Goal: Task Accomplishment & Management: Use online tool/utility

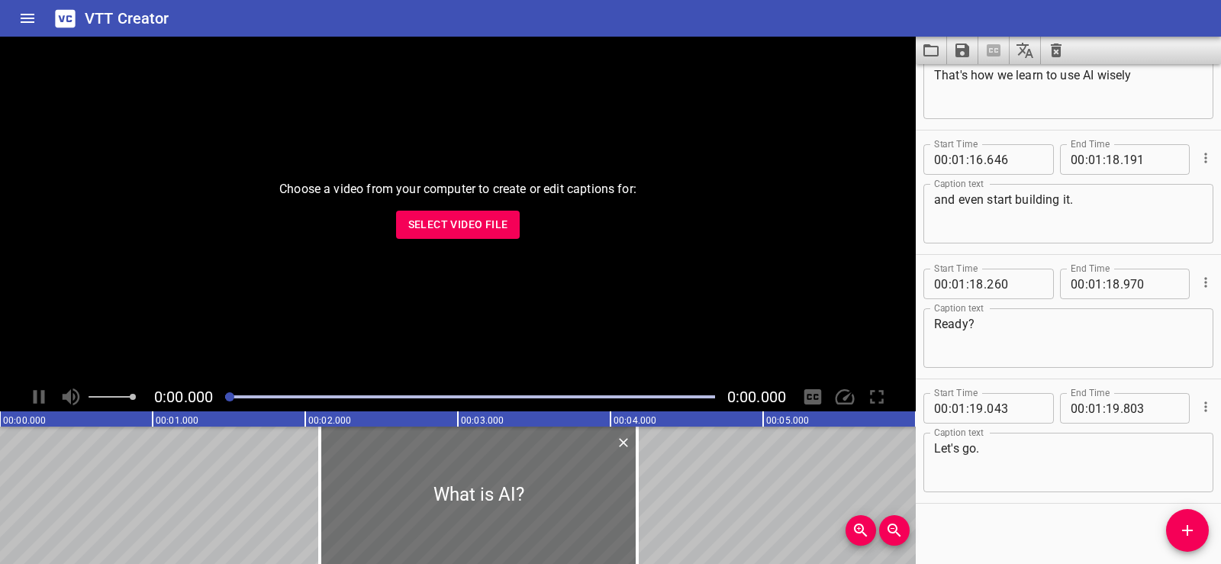
scroll to position [3180, 0]
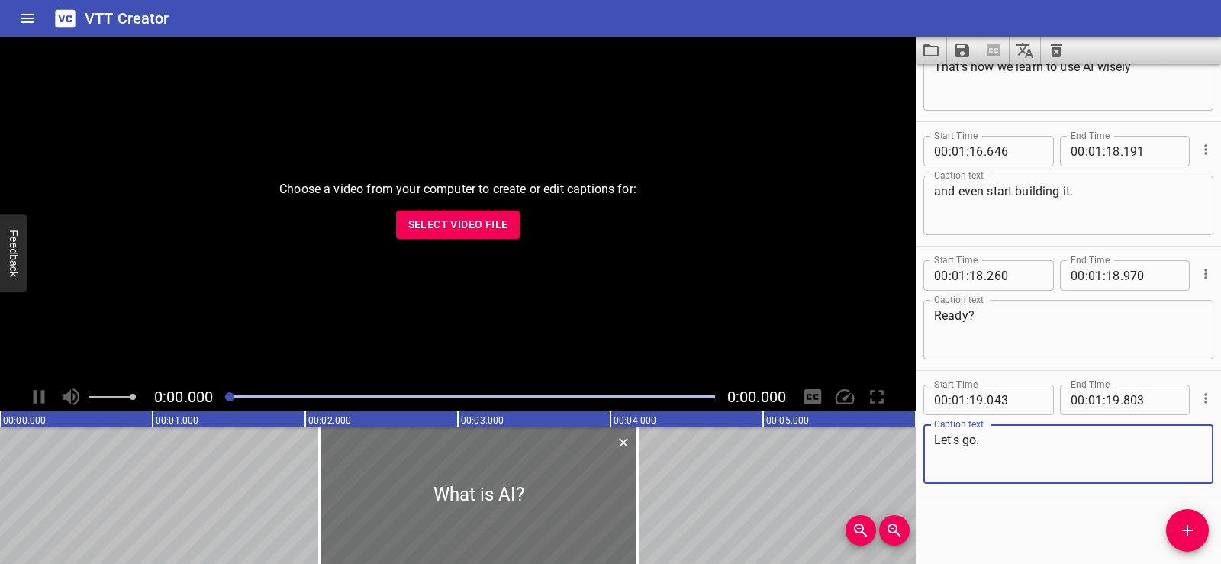
click at [1056, 48] on icon "Clear captions" at bounding box center [1056, 51] width 11 height 14
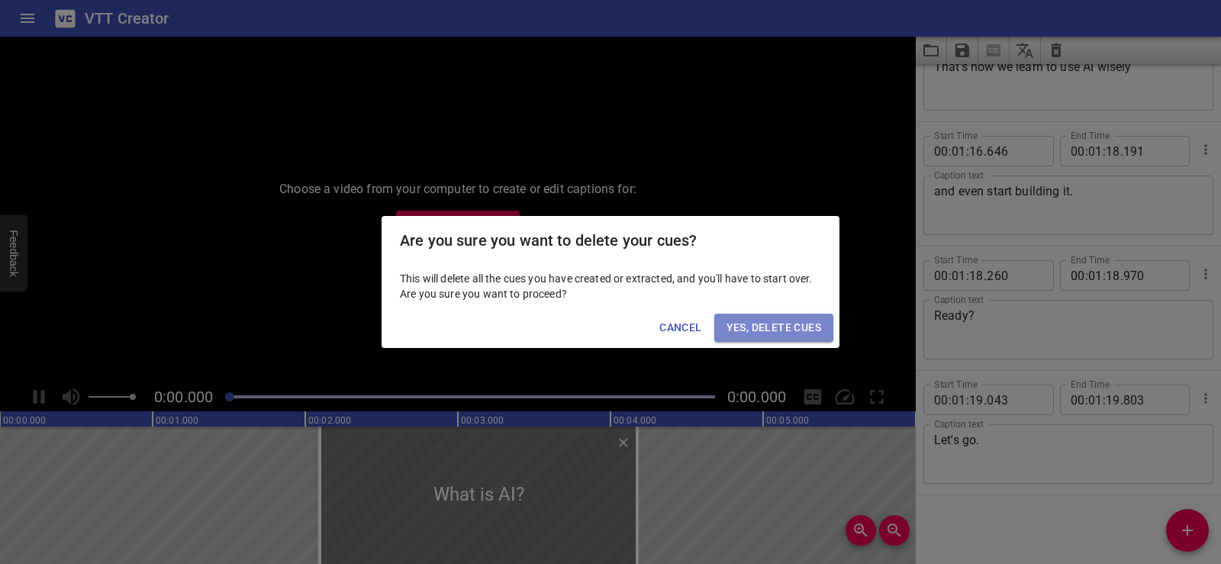
click at [752, 327] on span "Yes, Delete Cues" at bounding box center [774, 327] width 95 height 19
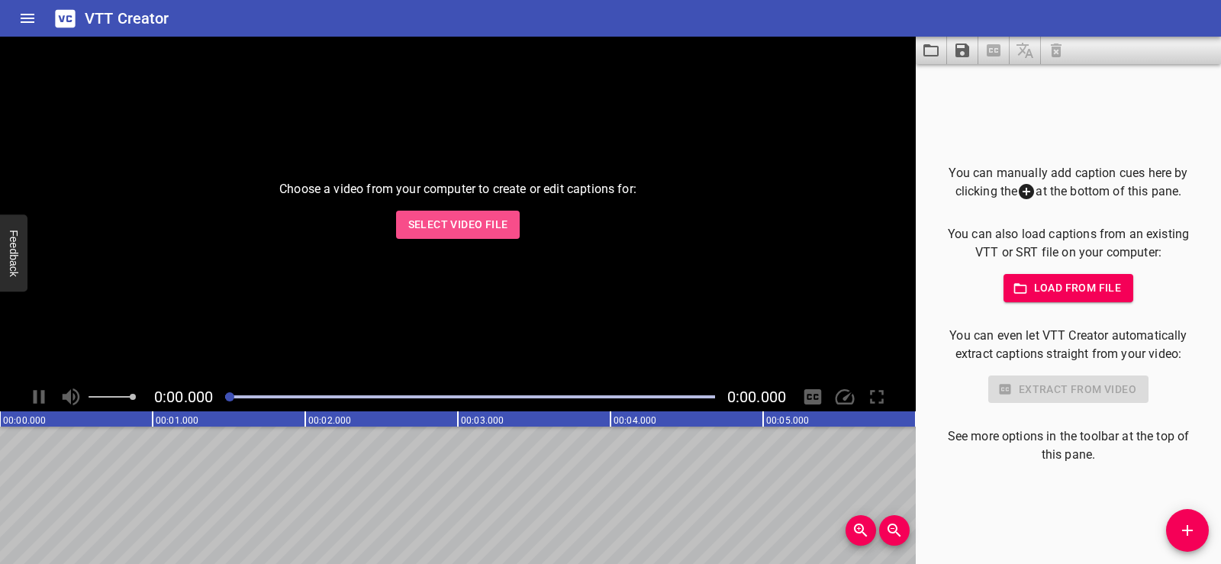
click at [425, 225] on span "Select Video File" at bounding box center [458, 224] width 100 height 19
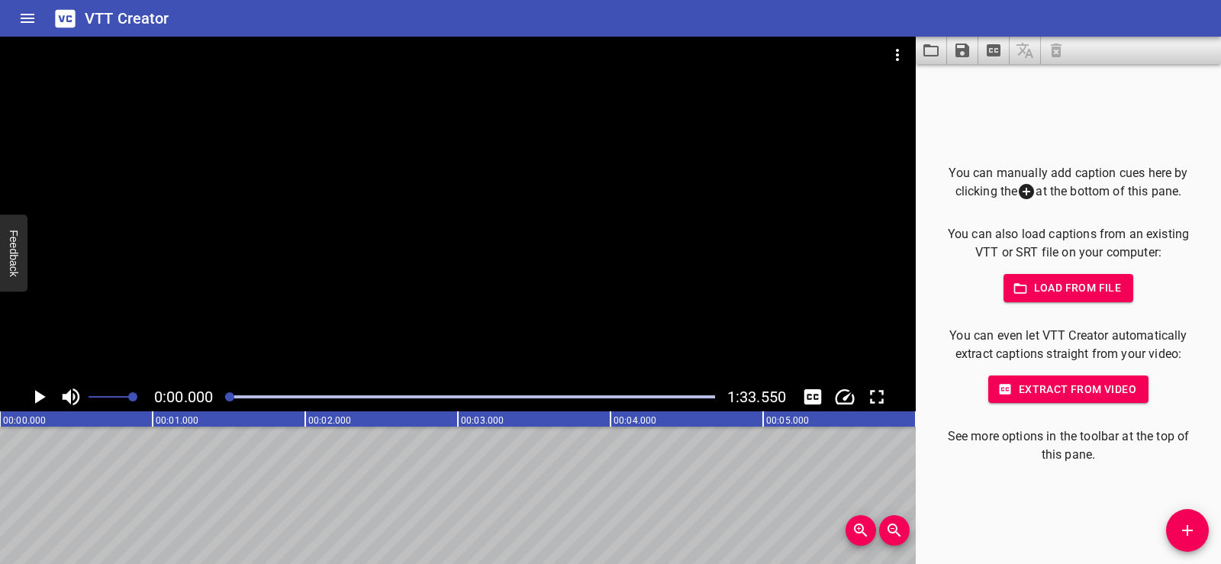
click at [921, 49] on button "Load captions from file" at bounding box center [931, 50] width 31 height 27
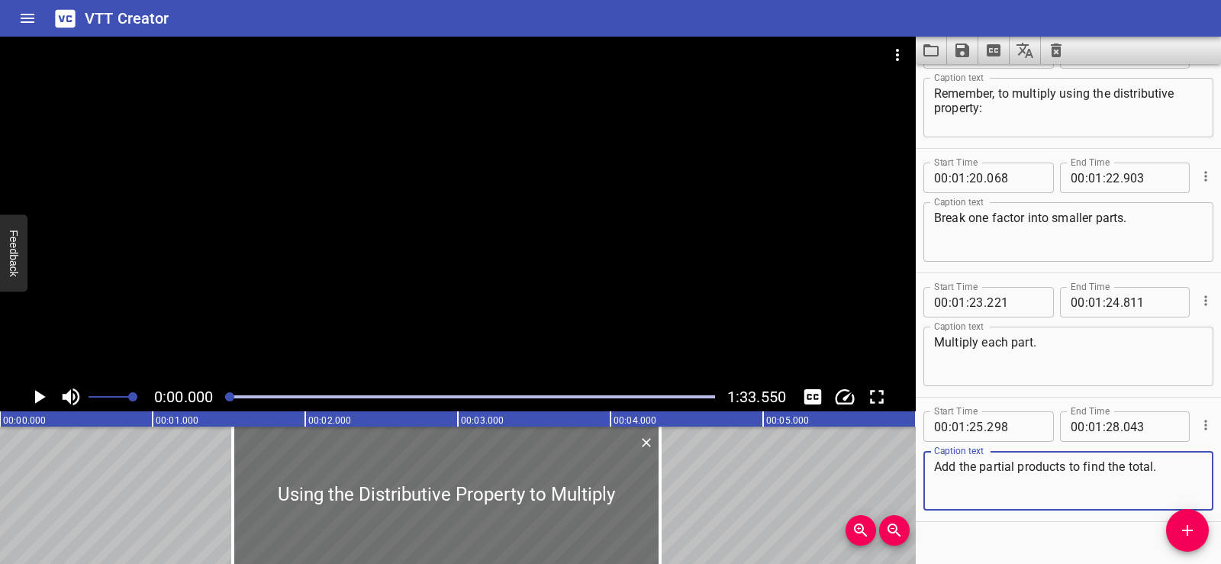
scroll to position [2807, 0]
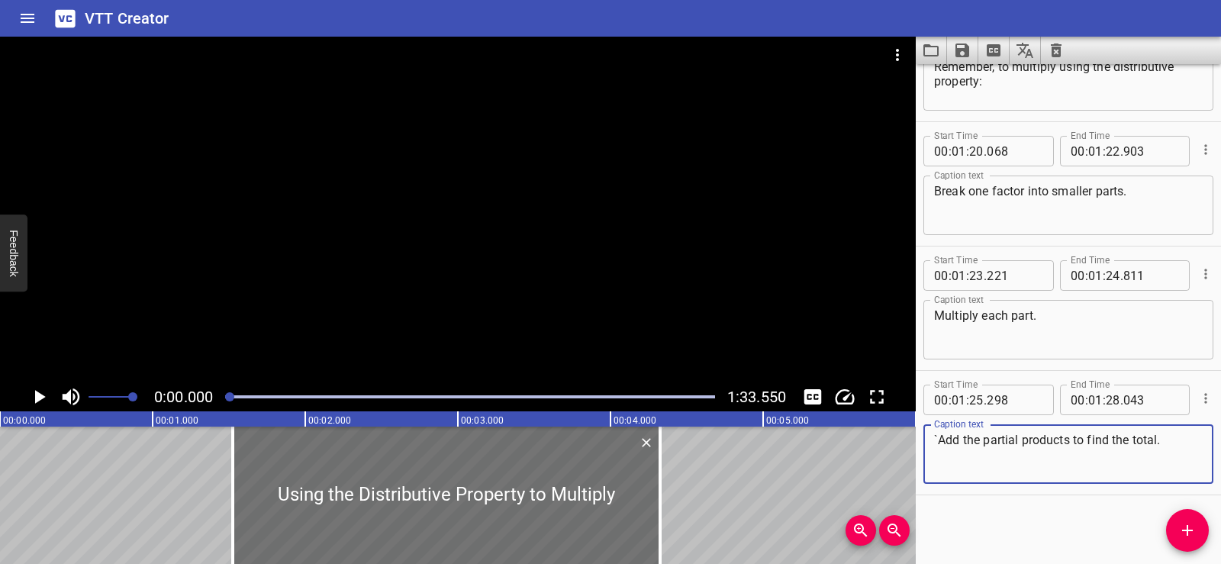
type textarea "`Add the partial products to find the total."
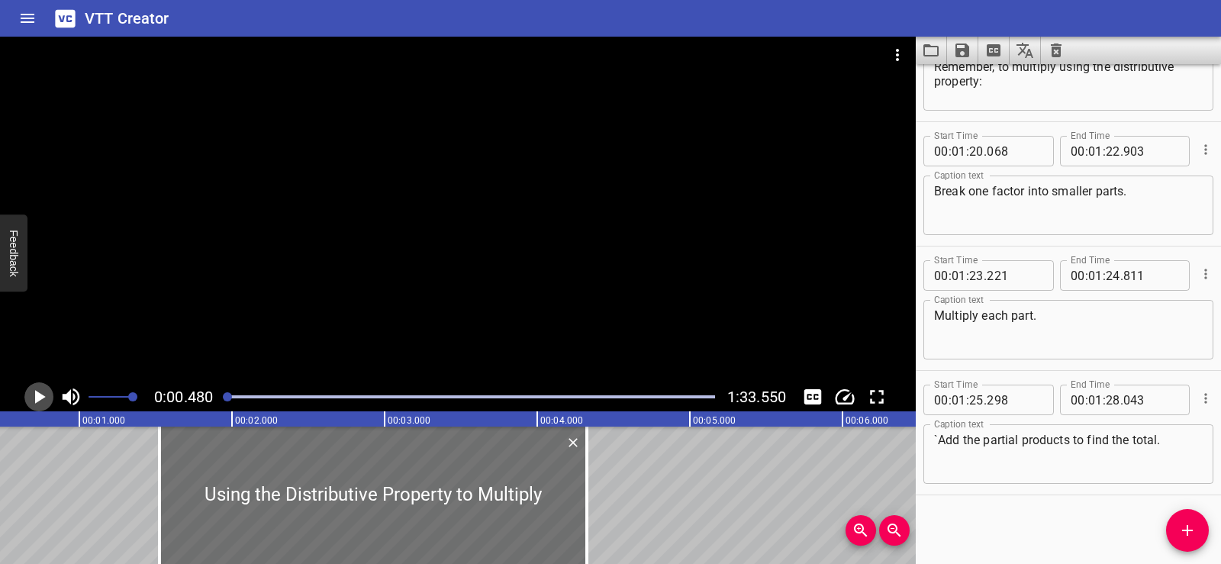
click at [32, 395] on icon "Play/Pause" at bounding box center [38, 396] width 23 height 23
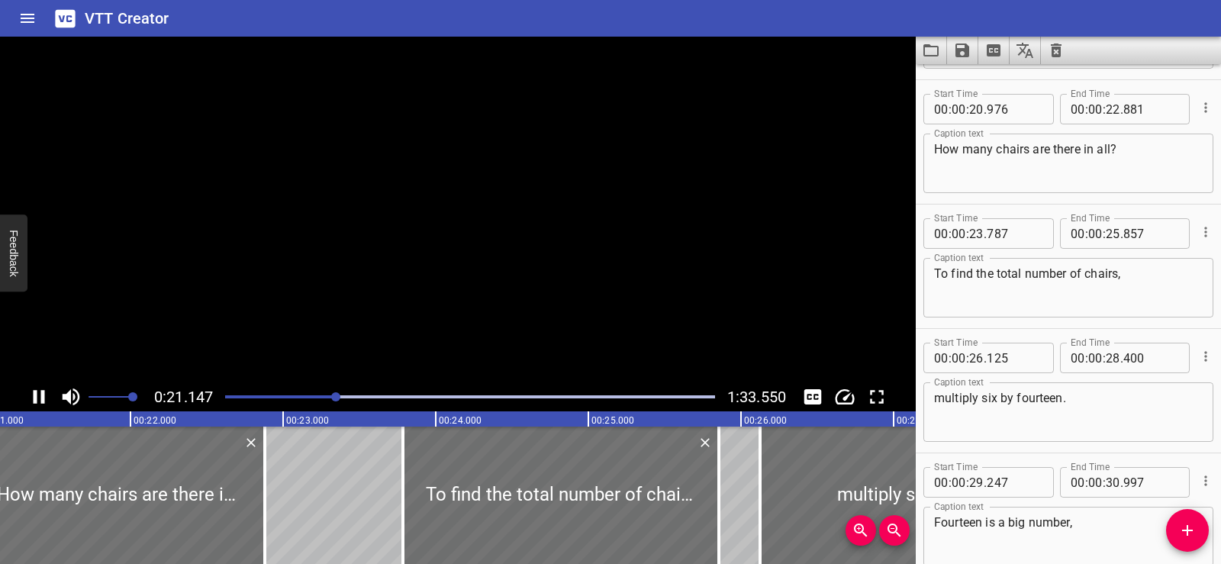
scroll to position [747, 0]
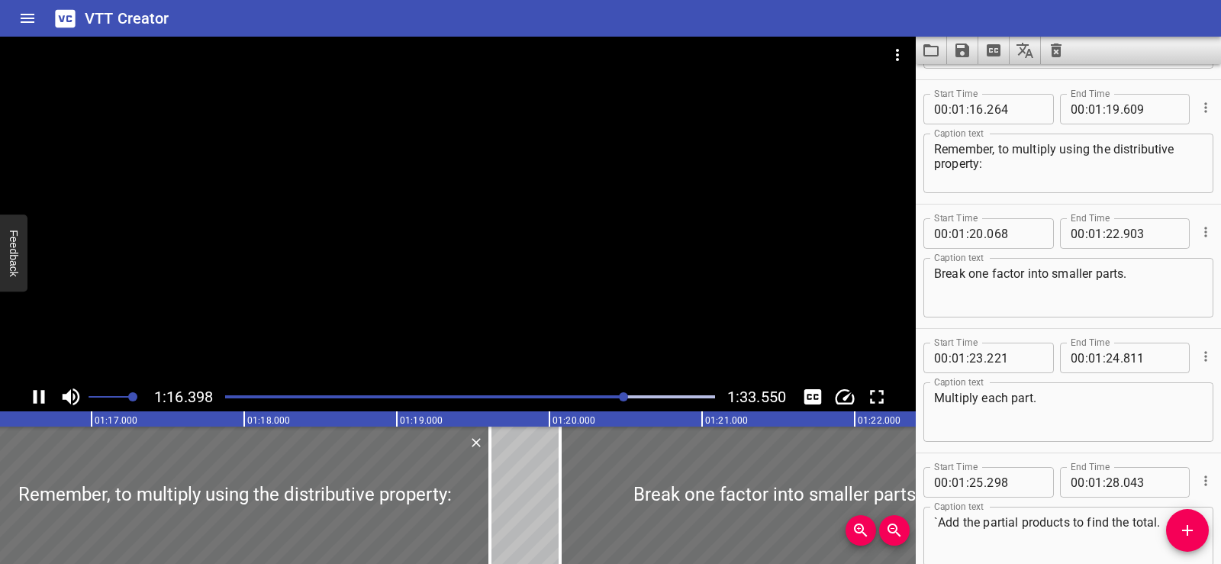
click at [438, 216] on div at bounding box center [458, 210] width 916 height 346
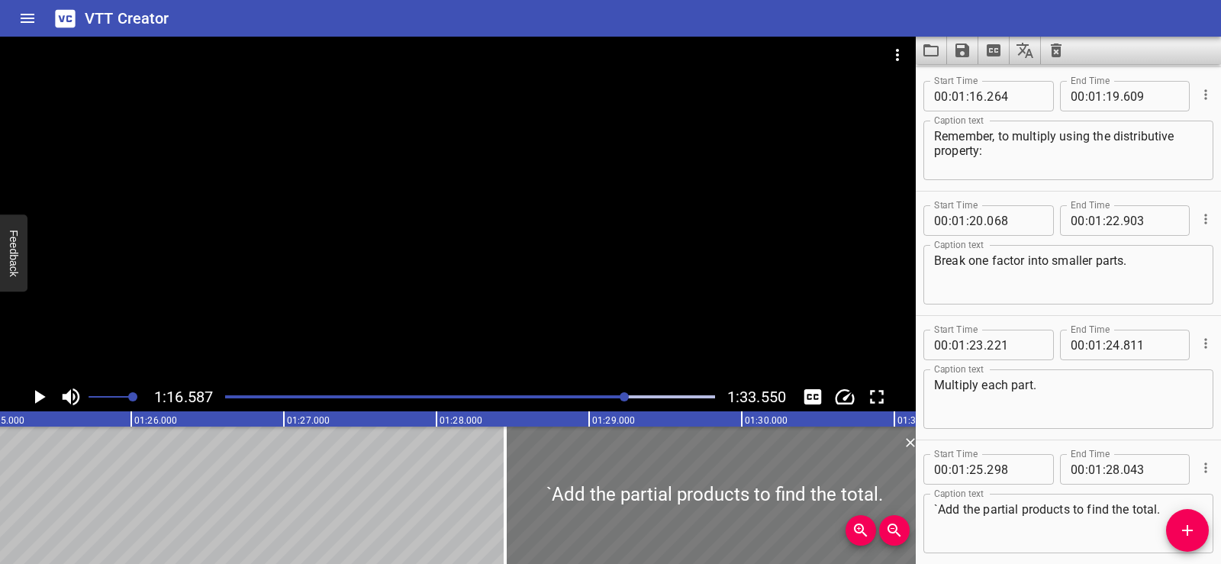
drag, startPoint x: 231, startPoint y: 489, endPoint x: 714, endPoint y: 518, distance: 484.1
click at [714, 518] on div at bounding box center [714, 495] width 419 height 137
type input "28"
type input "463"
type input "31"
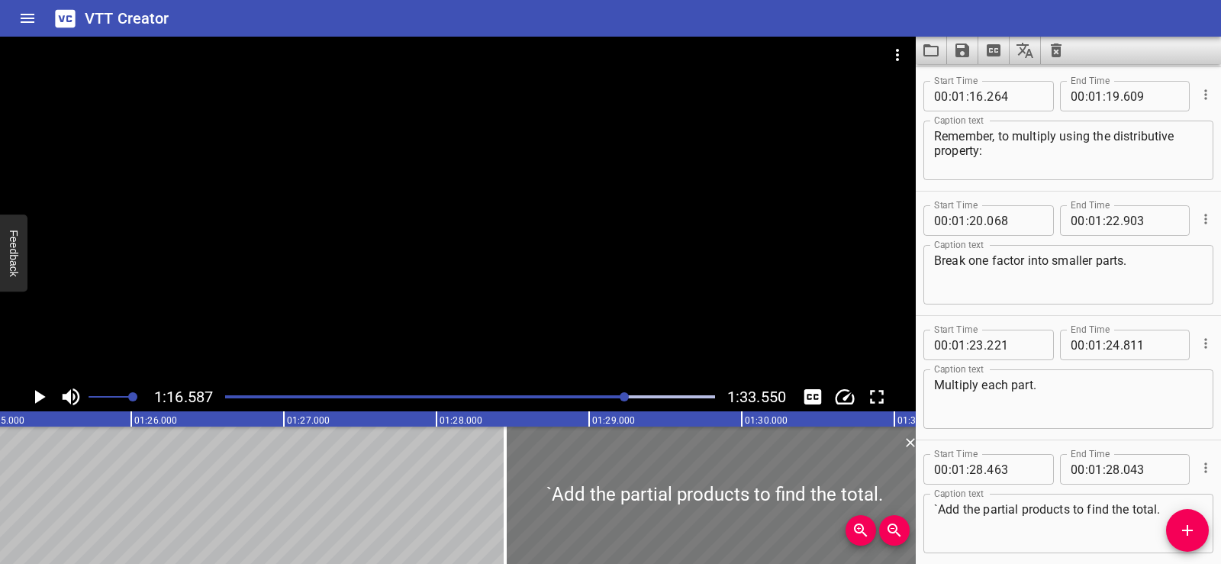
type input "208"
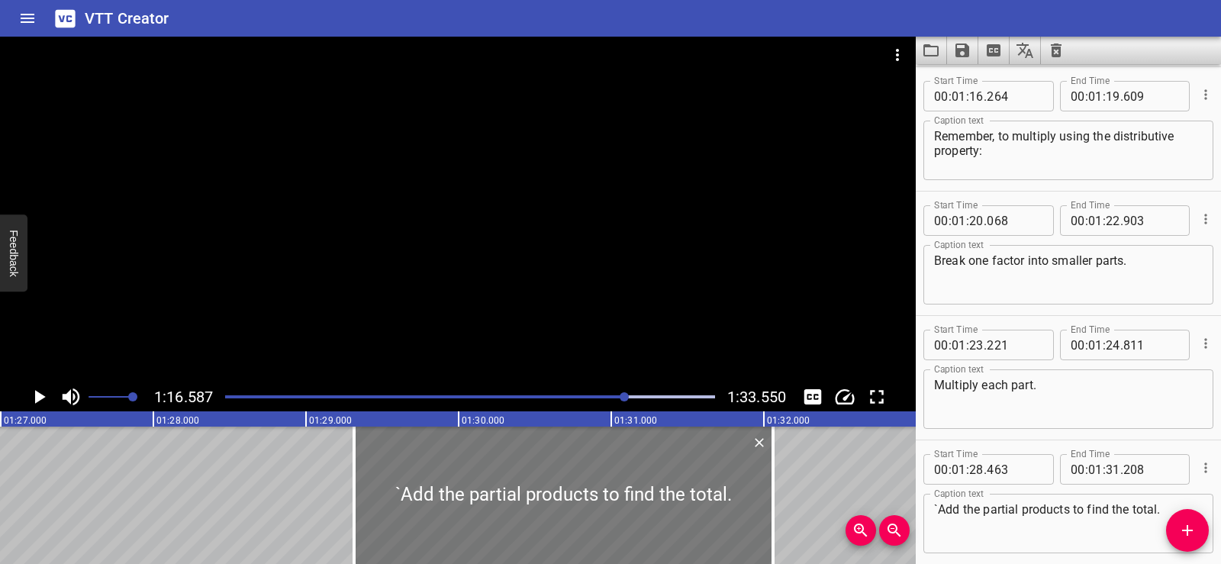
drag, startPoint x: 446, startPoint y: 482, endPoint x: 576, endPoint y: 489, distance: 129.9
click at [576, 489] on div at bounding box center [563, 495] width 419 height 137
type input "29"
type input "313"
type input "32"
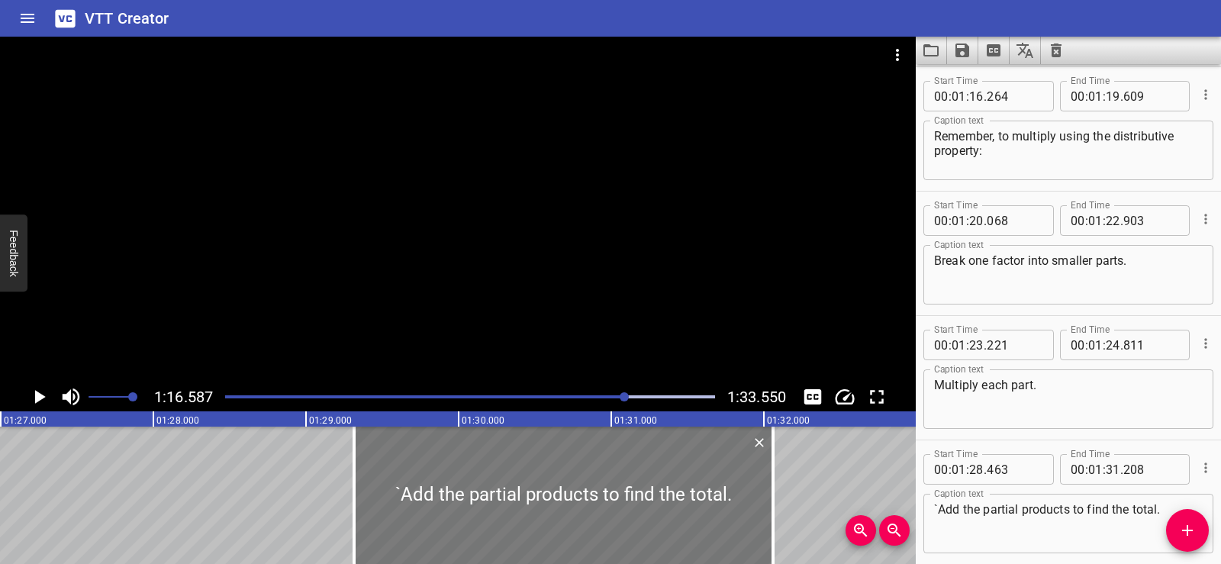
type input "058"
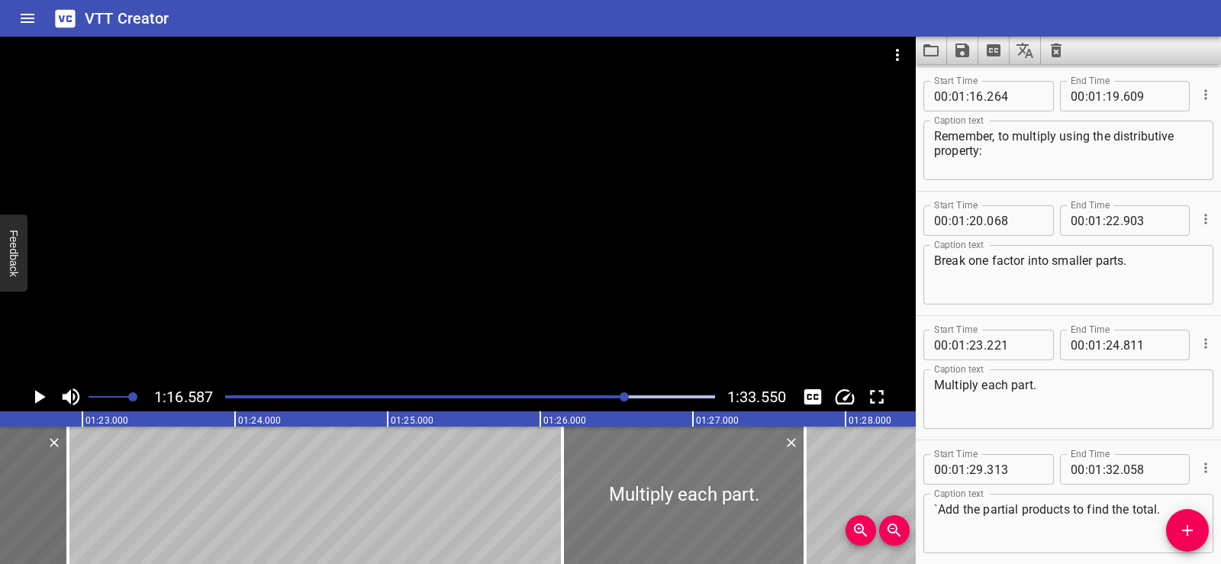
drag, startPoint x: 220, startPoint y: 511, endPoint x: 671, endPoint y: 541, distance: 452.1
click at [671, 541] on div at bounding box center [684, 495] width 243 height 137
type input "26"
type input "176"
type input "27"
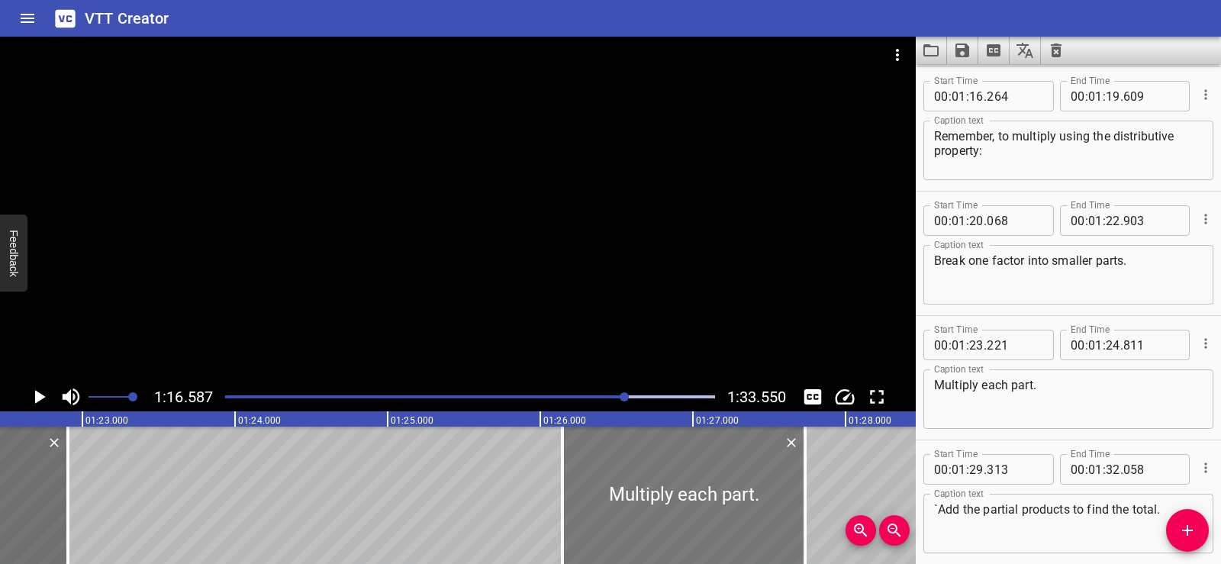
type input "766"
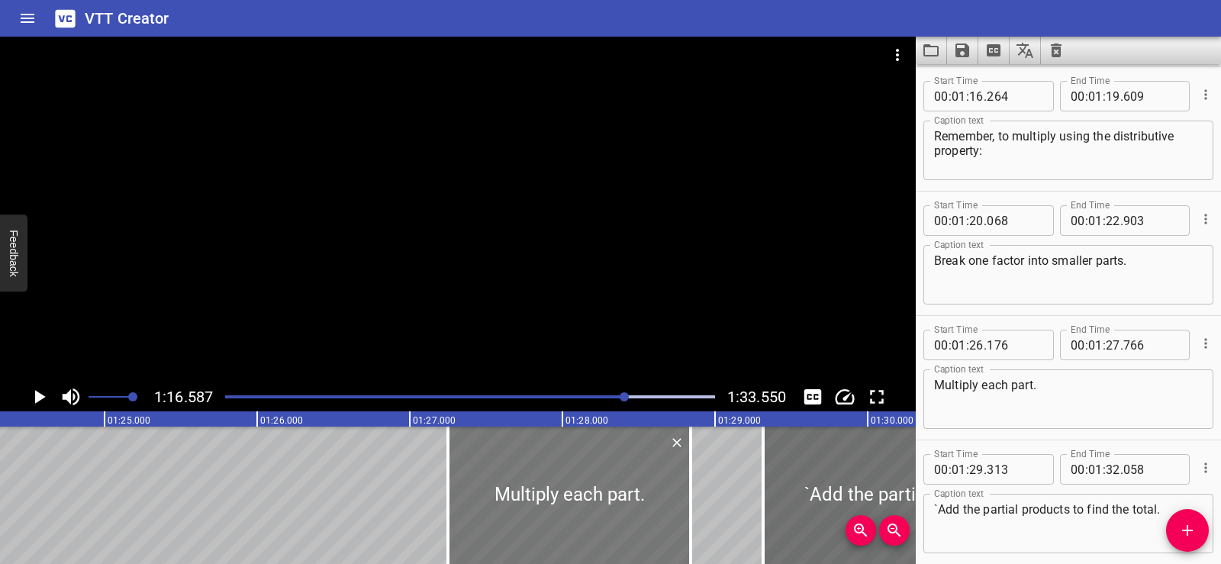
drag, startPoint x: 423, startPoint y: 524, endPoint x: 587, endPoint y: 535, distance: 164.5
click at [587, 535] on div at bounding box center [569, 495] width 243 height 137
type input "27"
type input "251"
type input "28"
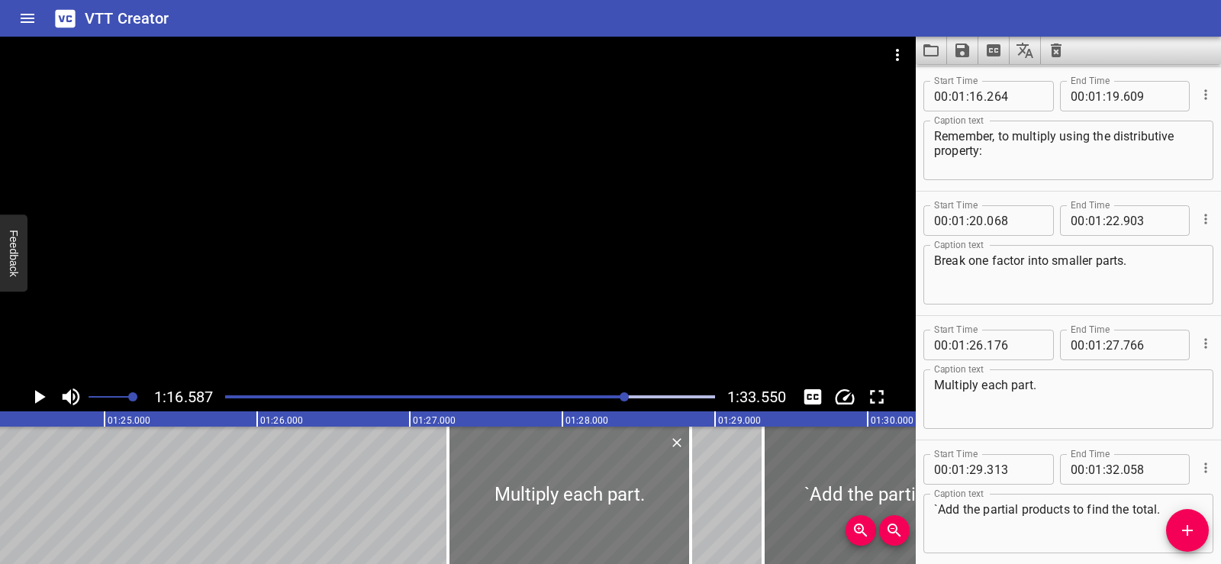
type input "841"
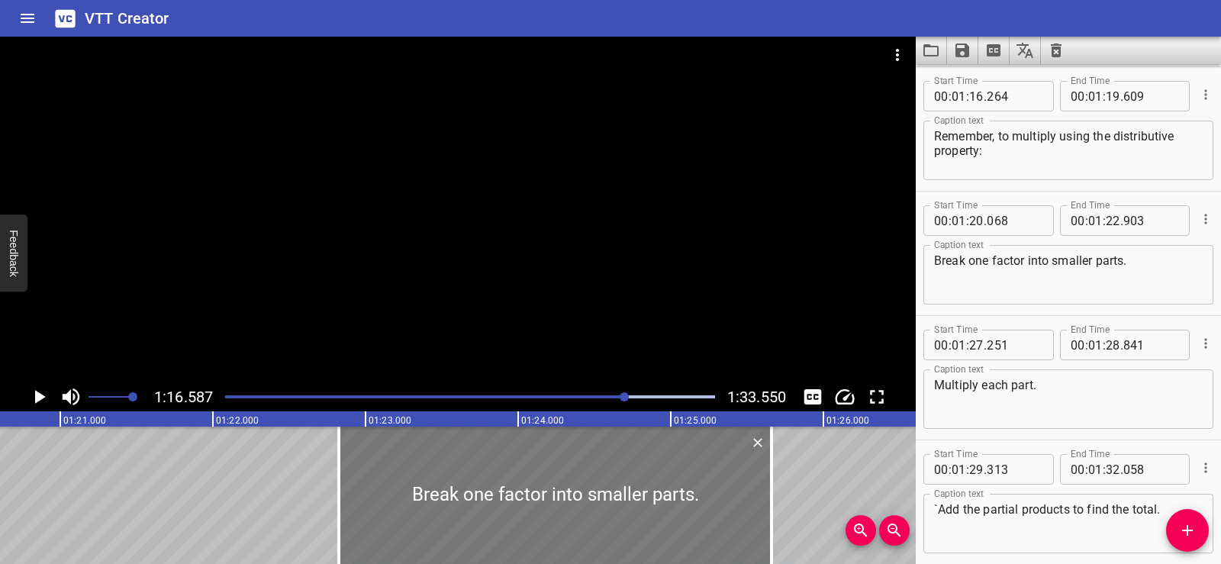
drag, startPoint x: 140, startPoint y: 488, endPoint x: 576, endPoint y: 531, distance: 437.3
click at [576, 531] on div at bounding box center [555, 495] width 433 height 137
type input "22"
type input "918"
type input "25"
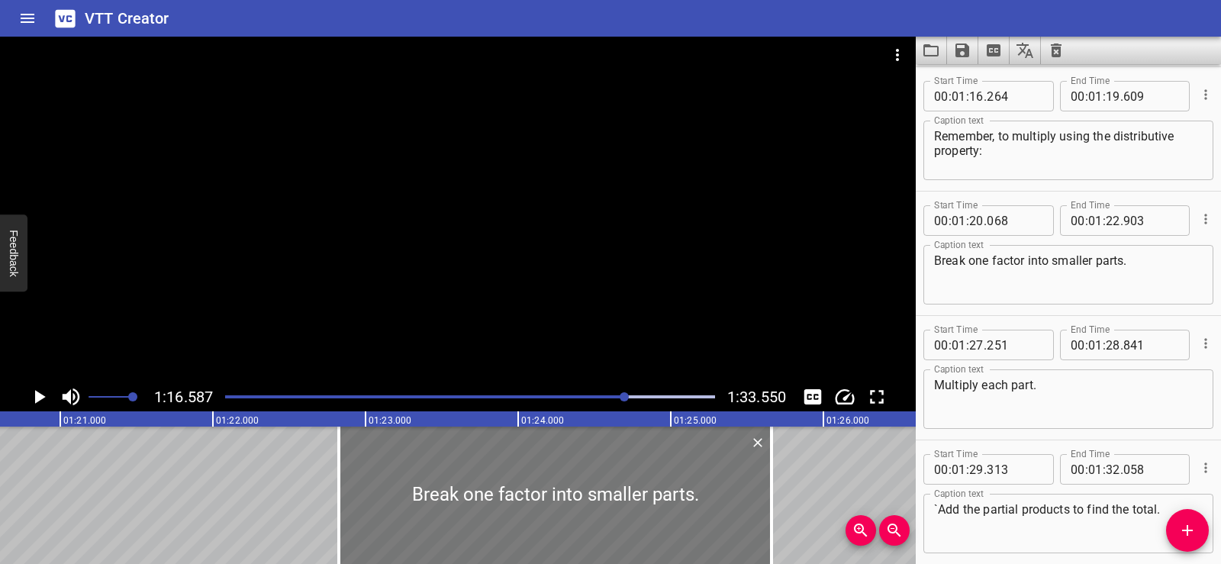
type input "753"
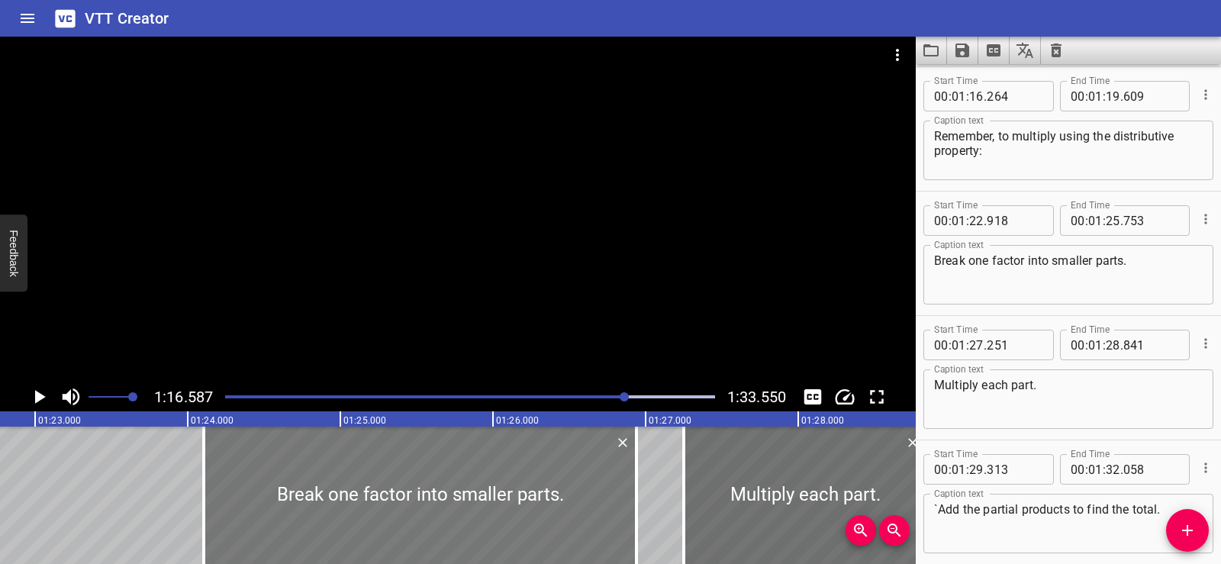
drag, startPoint x: 265, startPoint y: 492, endPoint x: 446, endPoint y: 511, distance: 181.9
click at [446, 511] on div at bounding box center [420, 495] width 433 height 137
type input "24"
type input "103"
type input "26"
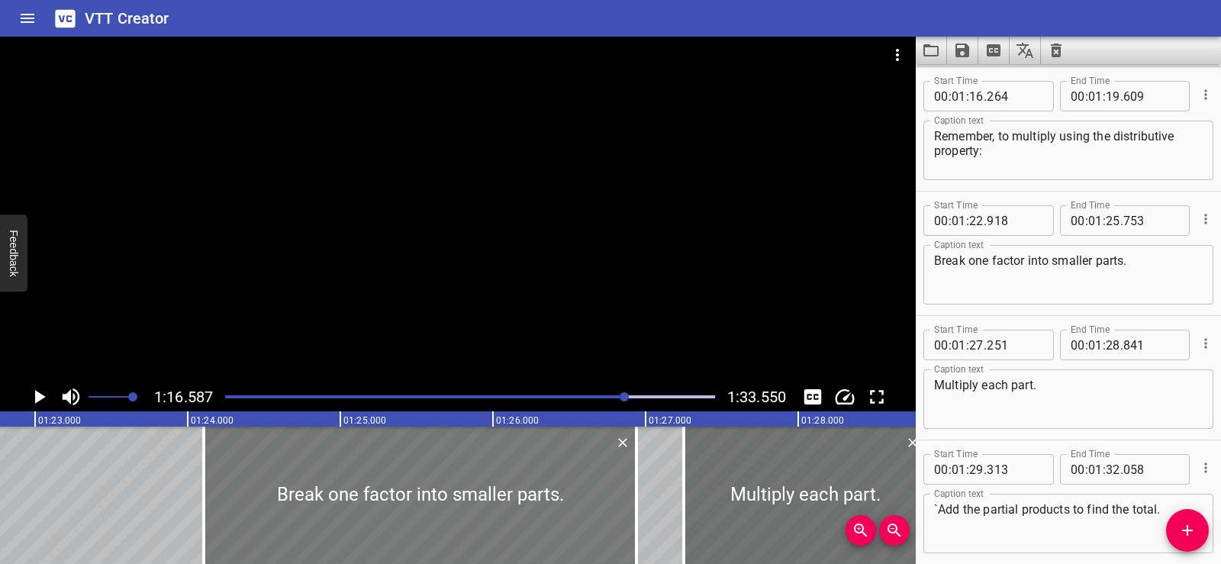
type input "938"
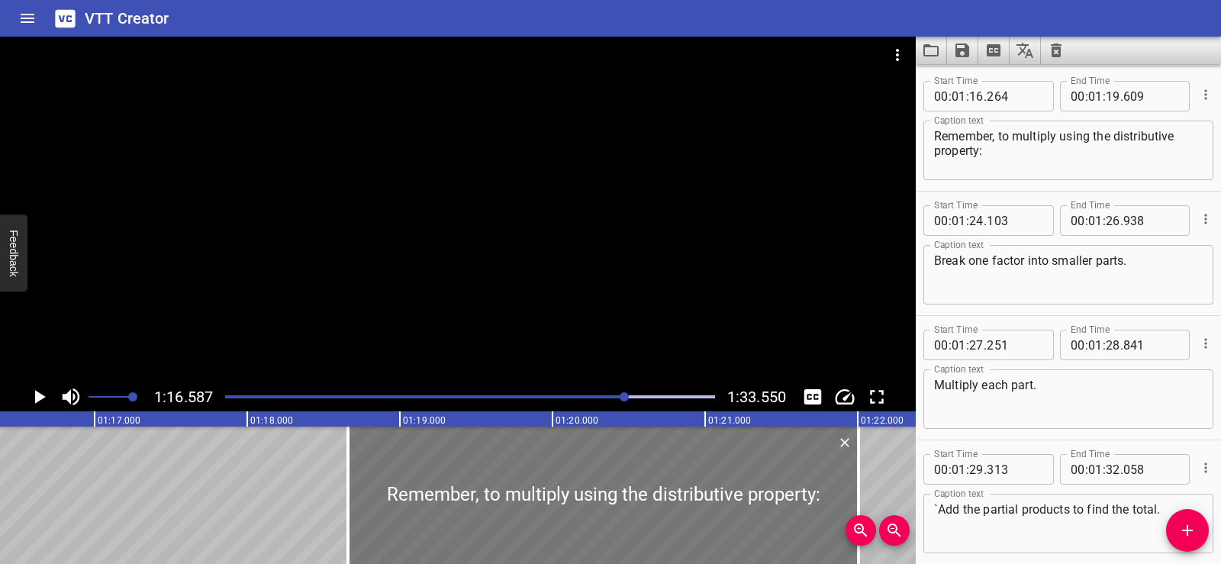
drag, startPoint x: 263, startPoint y: 496, endPoint x: 629, endPoint y: 531, distance: 367.3
click at [629, 531] on div at bounding box center [603, 495] width 511 height 137
type input "18"
type input "659"
type input "22"
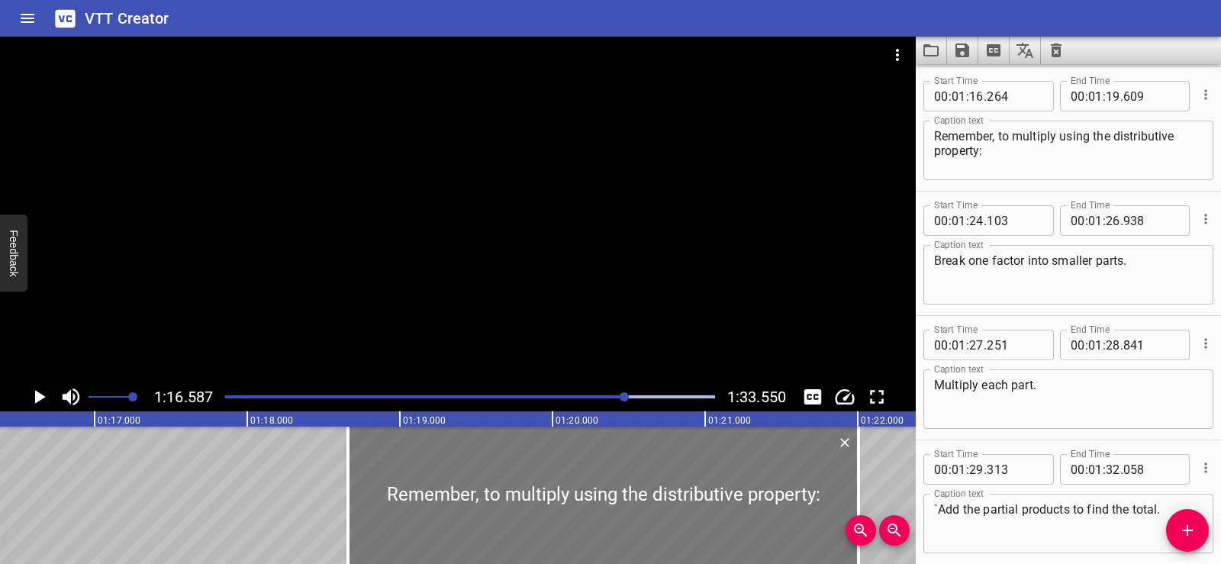
type input "004"
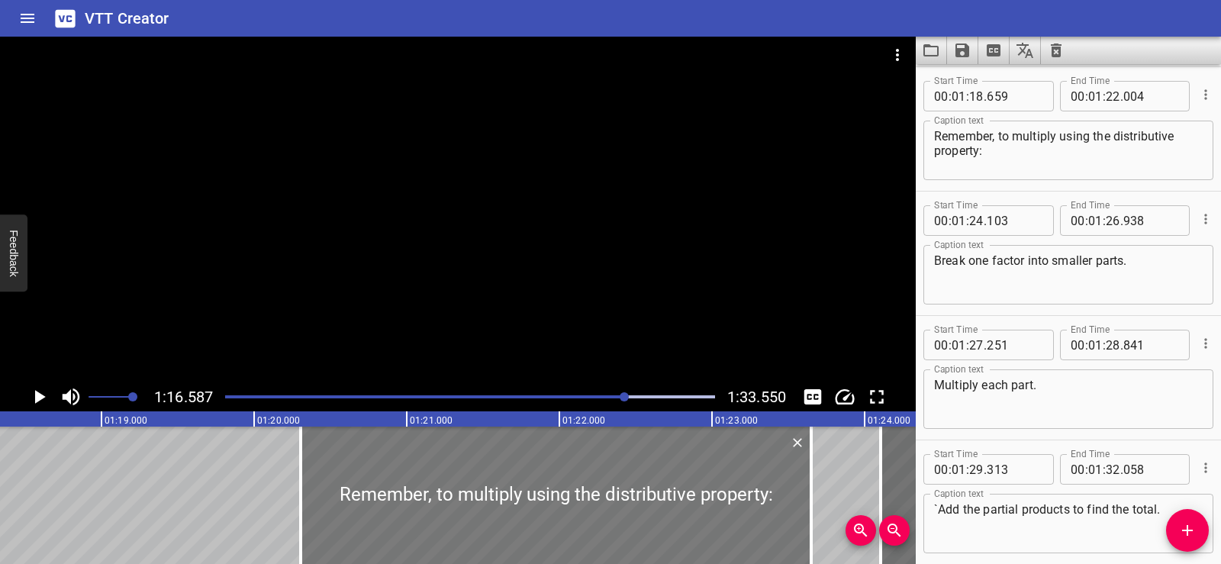
drag, startPoint x: 414, startPoint y: 528, endPoint x: 666, endPoint y: 527, distance: 251.1
click at [666, 527] on div at bounding box center [556, 495] width 511 height 137
type input "20"
type input "304"
type input "23"
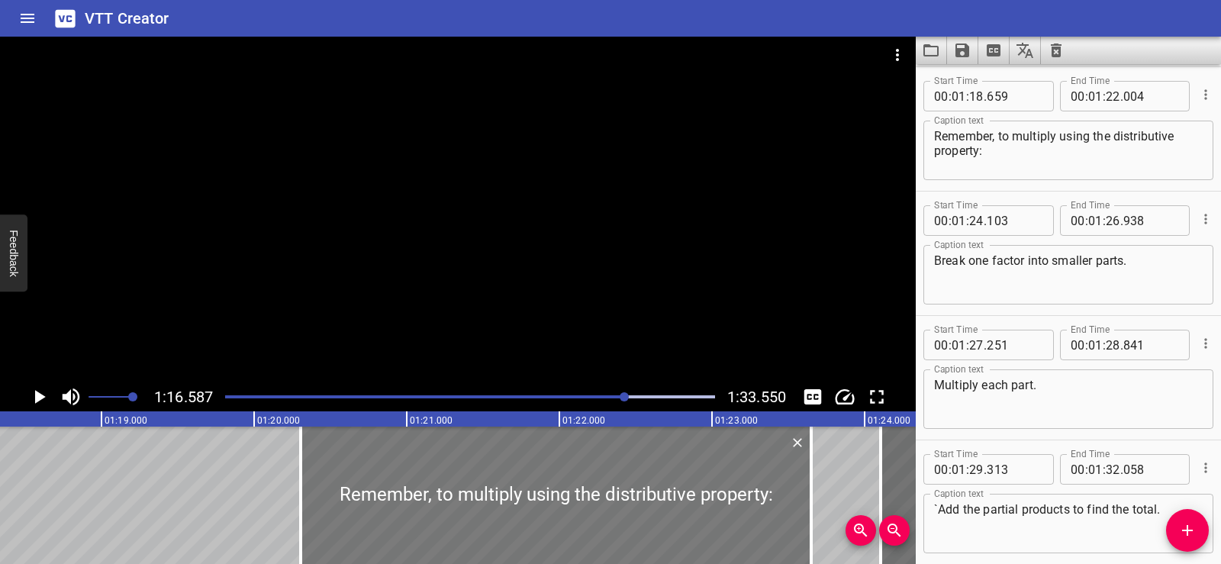
type input "649"
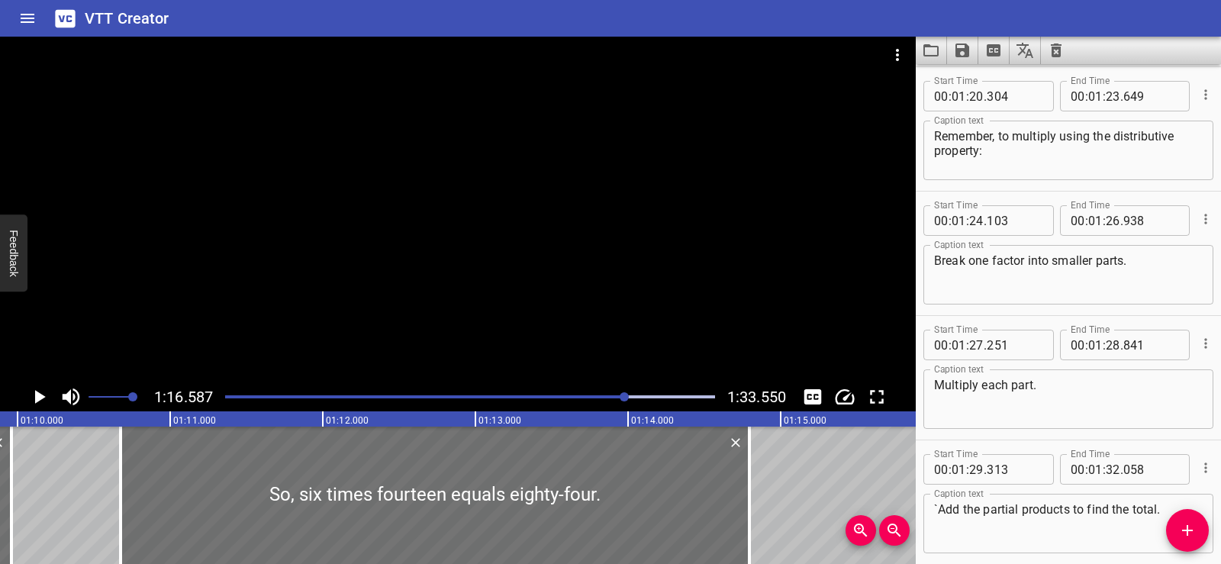
scroll to position [0, 10826]
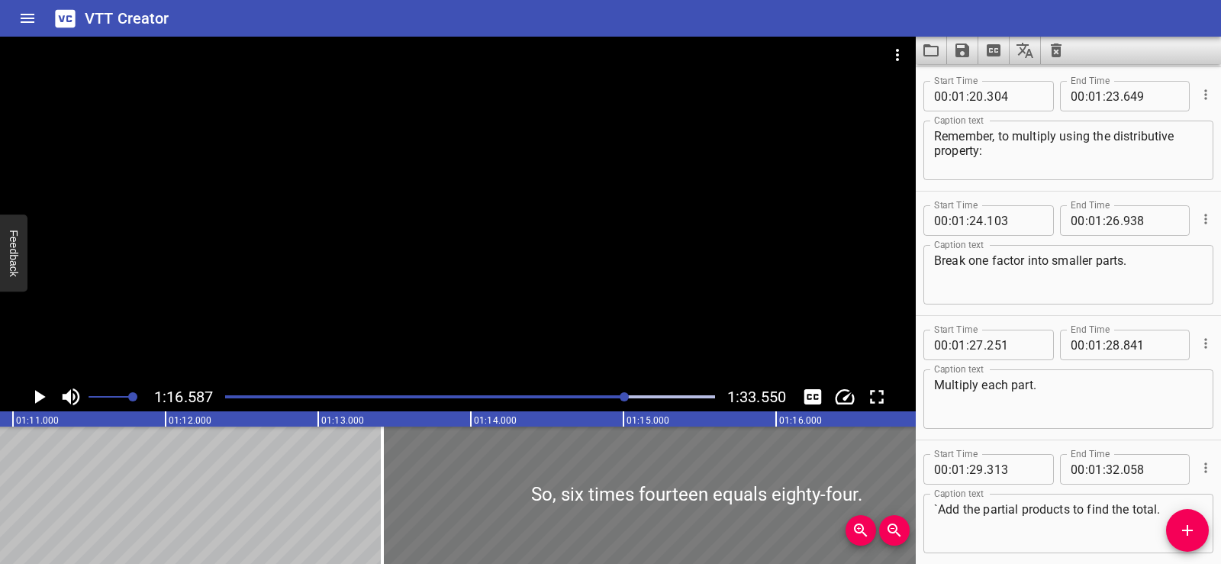
drag, startPoint x: 219, startPoint y: 489, endPoint x: 638, endPoint y: 516, distance: 419.9
click at [638, 516] on div at bounding box center [696, 495] width 629 height 137
type input "13"
type input "422"
type input "17"
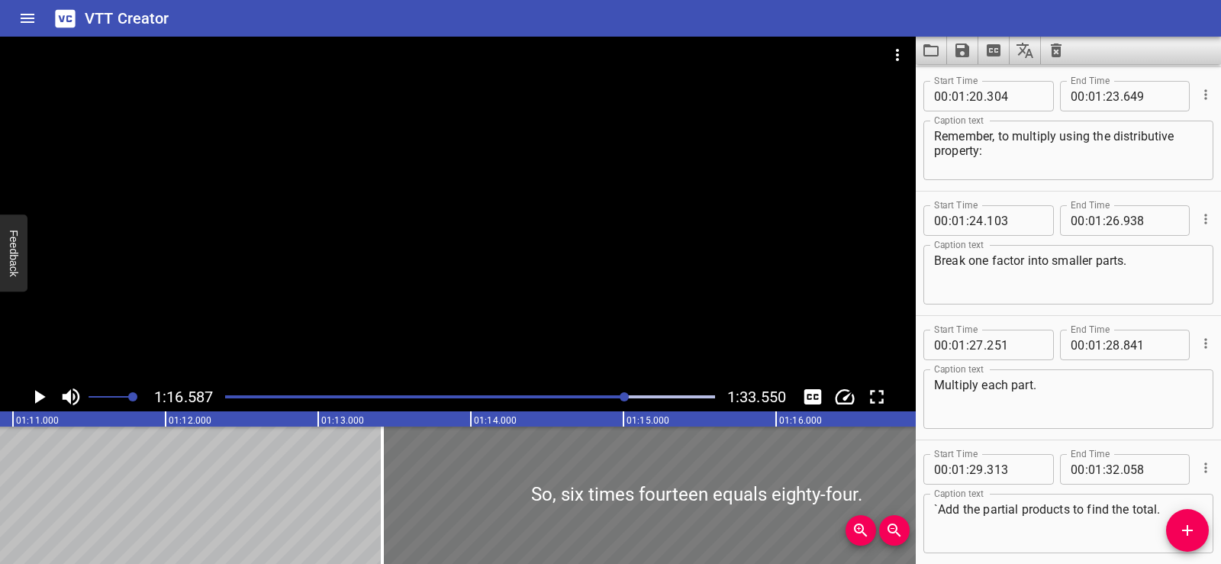
type input "542"
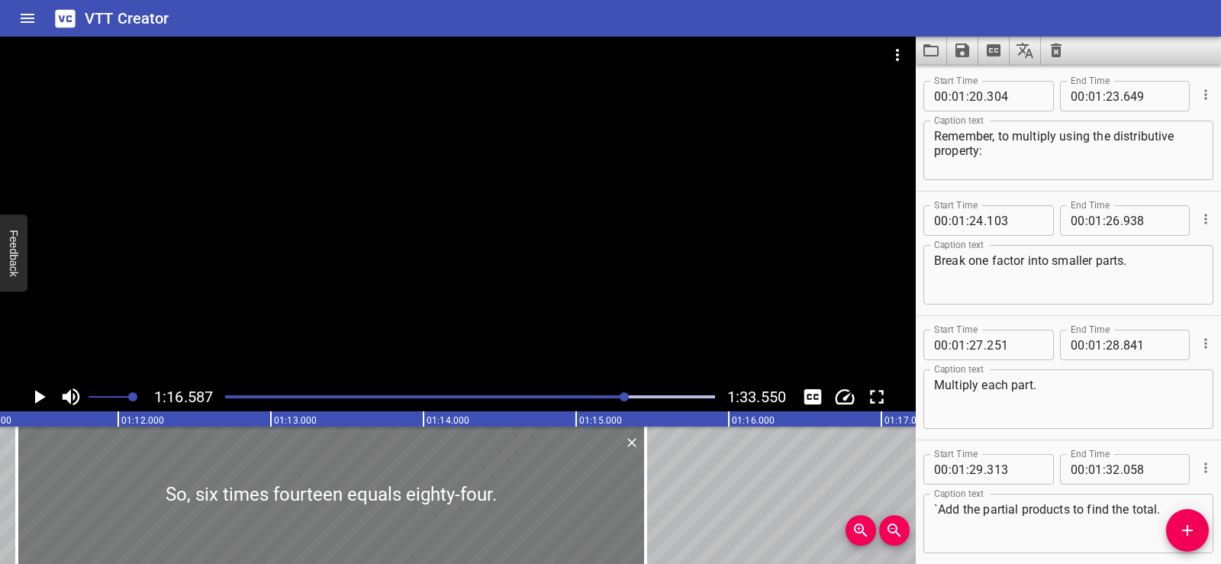
drag, startPoint x: 627, startPoint y: 511, endPoint x: 308, endPoint y: 514, distance: 318.3
click at [308, 514] on div at bounding box center [331, 495] width 629 height 137
type input "11"
type input "337"
type input "15"
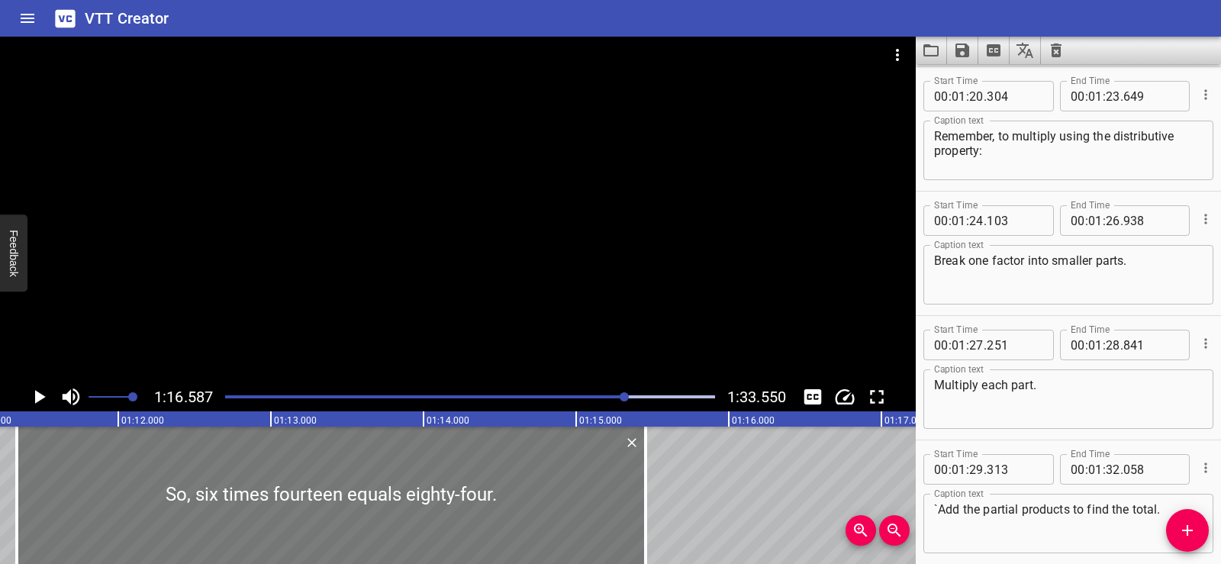
type input "457"
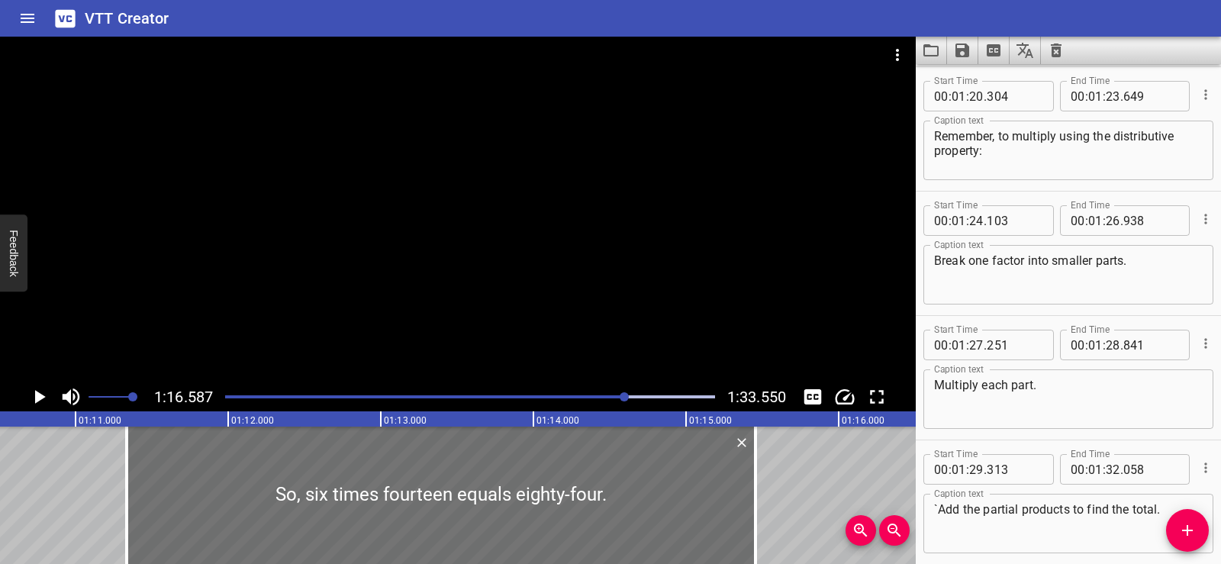
scroll to position [0, 10606]
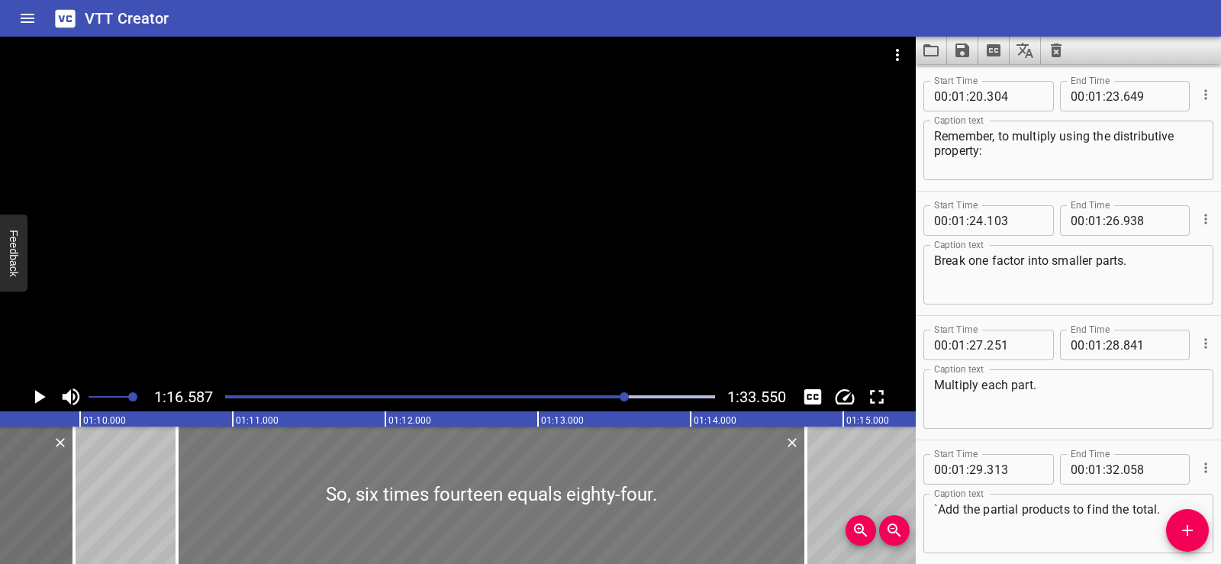
drag, startPoint x: 629, startPoint y: 507, endPoint x: 522, endPoint y: 524, distance: 108.2
click at [522, 524] on div at bounding box center [491, 495] width 629 height 137
type input "10"
type input "637"
type input "14"
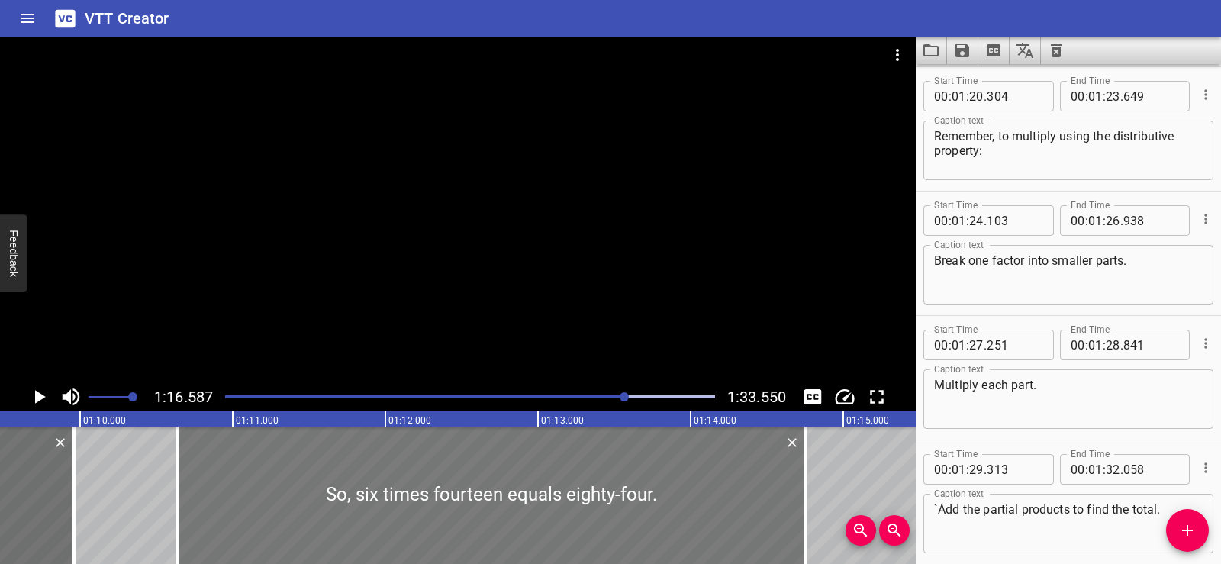
type input "757"
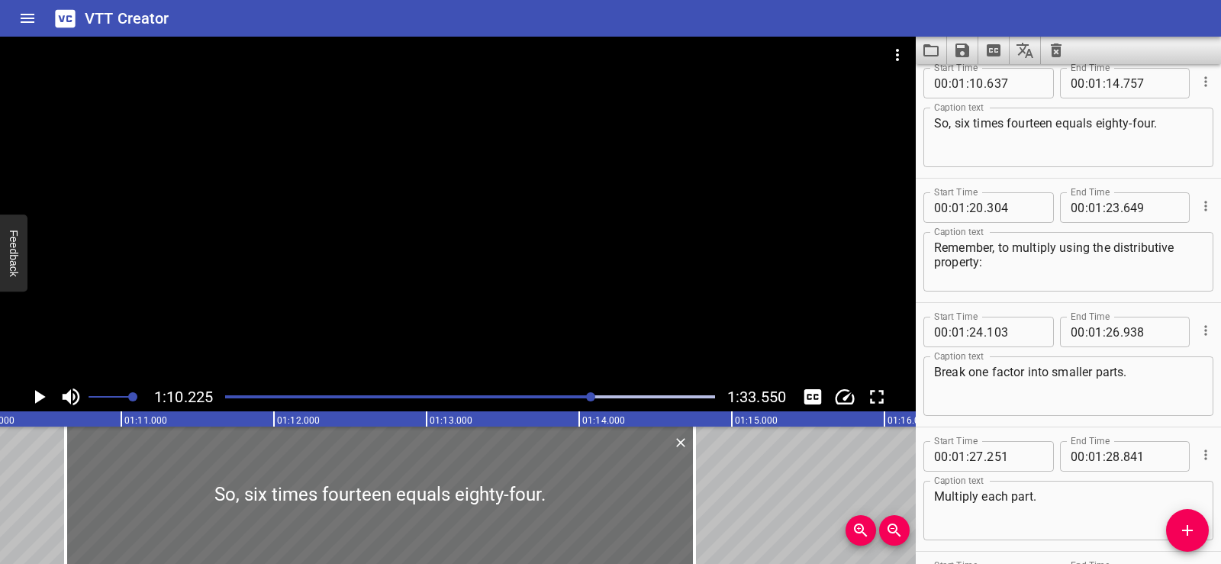
scroll to position [2613, 0]
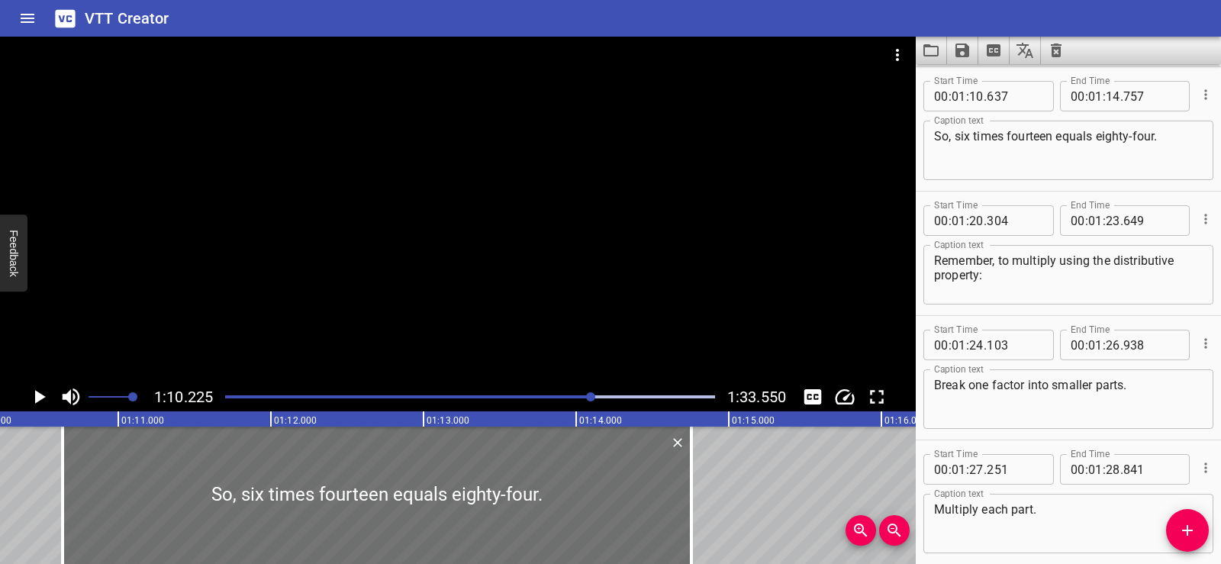
click at [401, 246] on div at bounding box center [458, 210] width 916 height 346
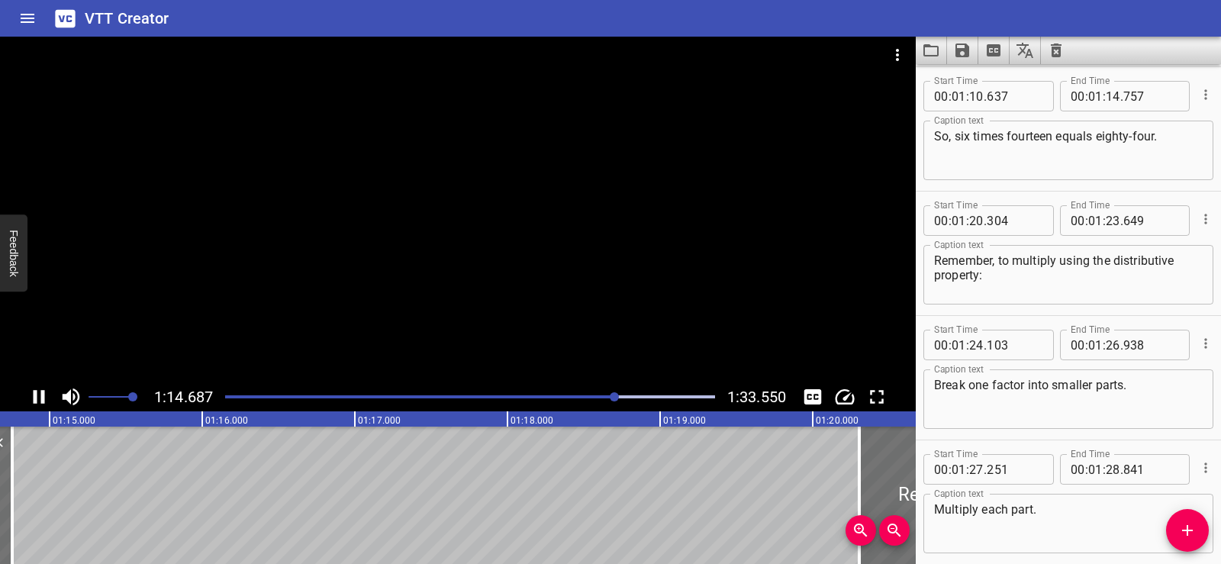
click at [416, 214] on div at bounding box center [458, 210] width 916 height 346
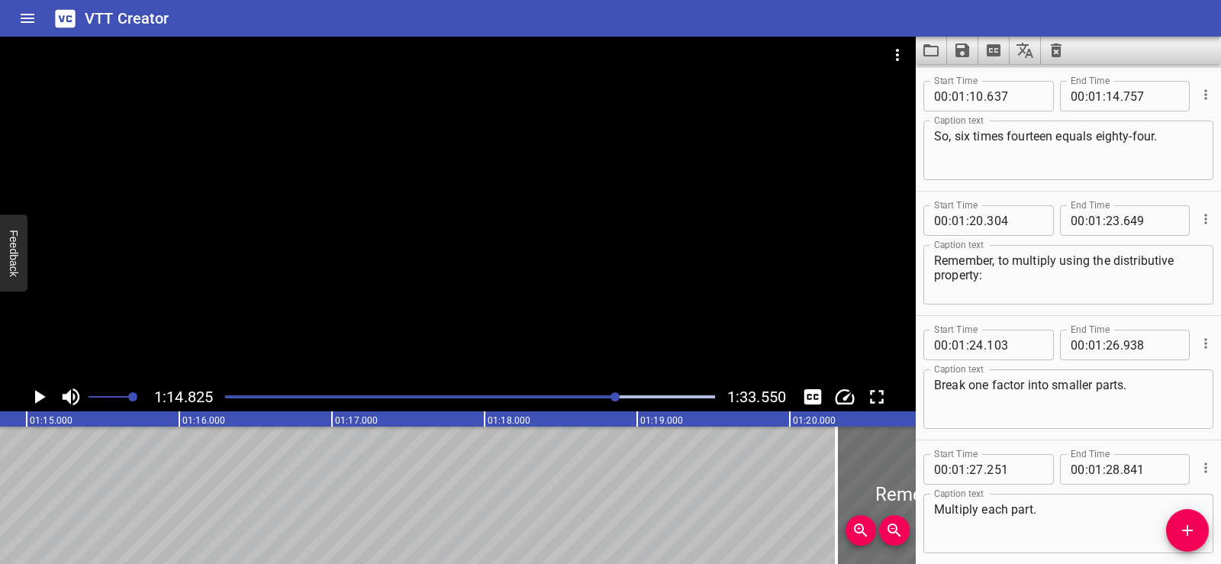
click at [1191, 524] on icon "Add Cue" at bounding box center [1188, 530] width 18 height 18
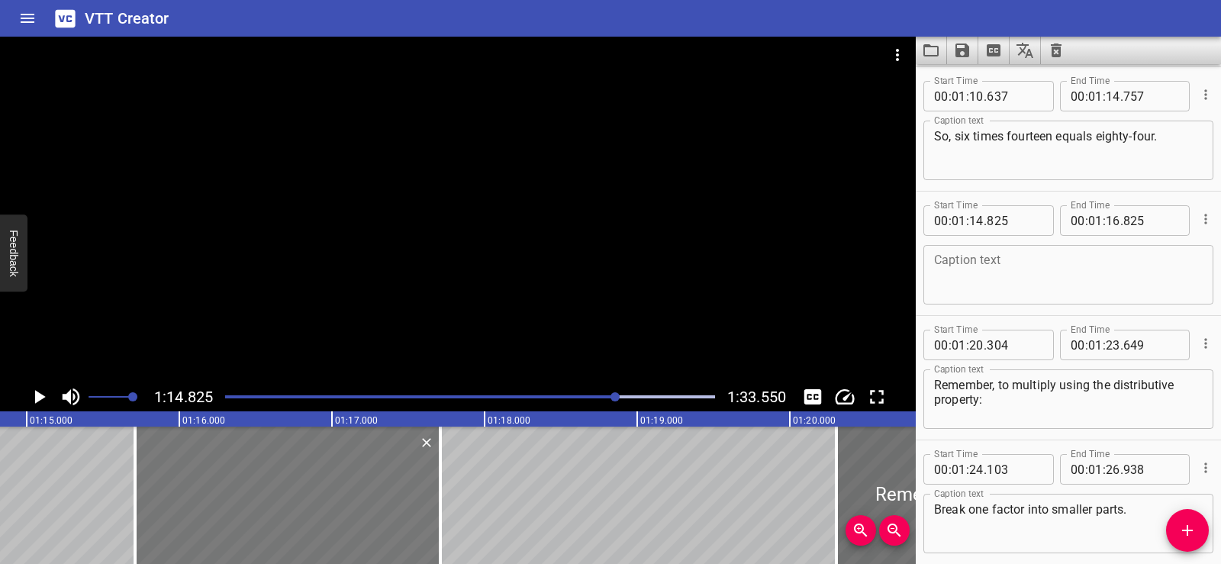
drag, startPoint x: 243, startPoint y: 485, endPoint x: 337, endPoint y: 490, distance: 94.0
click at [337, 490] on div at bounding box center [287, 495] width 305 height 137
type input "15"
type input "710"
type input "17"
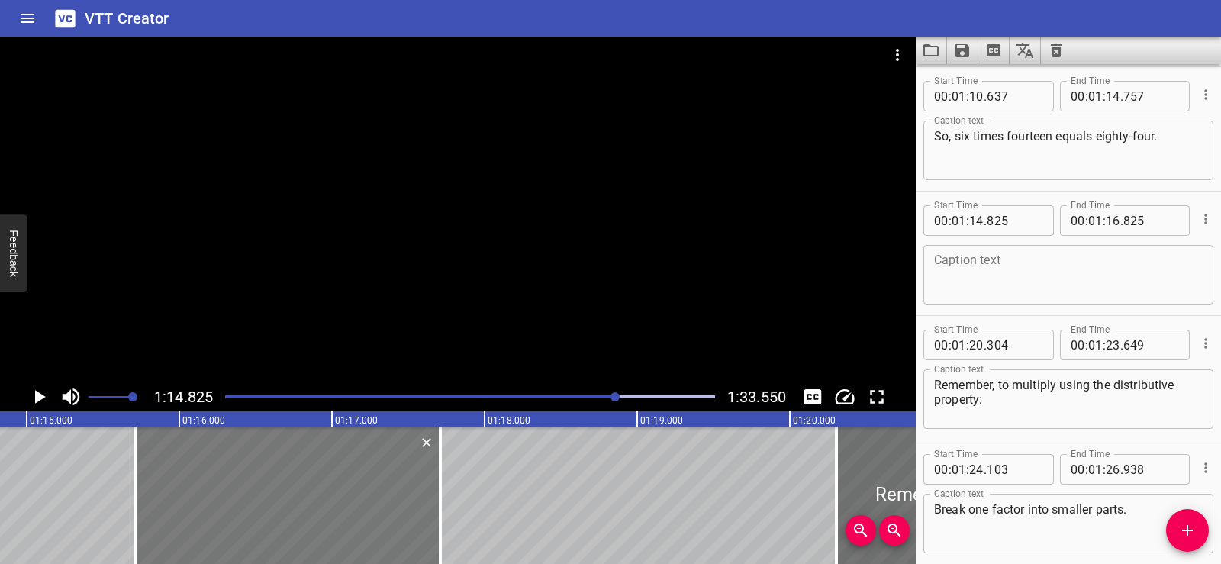
type input "710"
drag, startPoint x: 328, startPoint y: 502, endPoint x: 320, endPoint y: 502, distance: 8.4
click at [320, 502] on div at bounding box center [279, 495] width 305 height 137
type input "655"
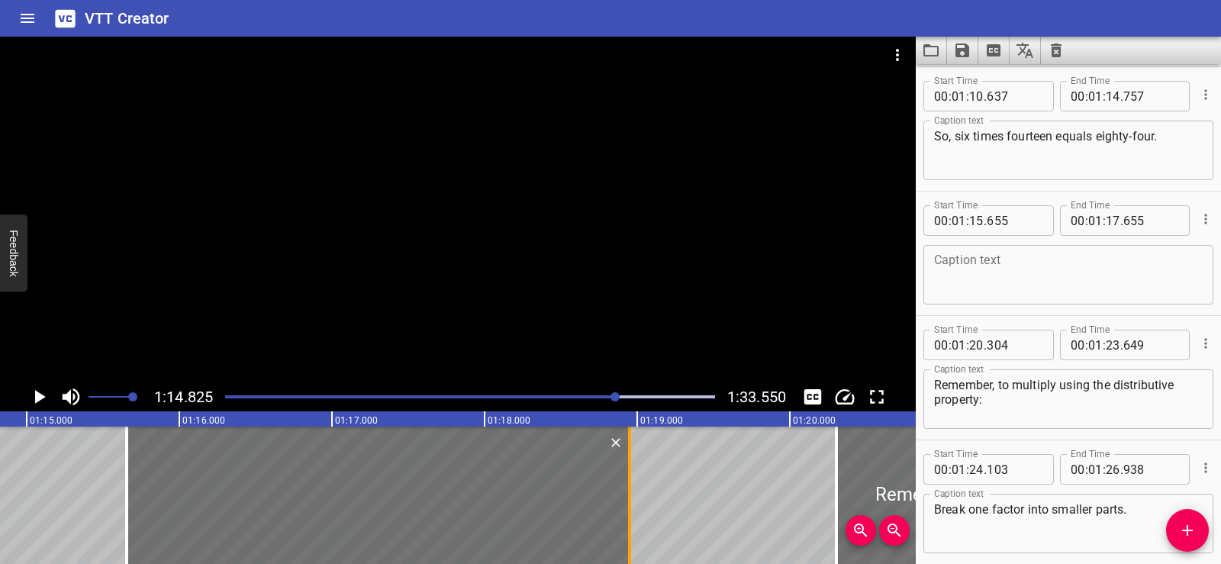
drag, startPoint x: 431, startPoint y: 534, endPoint x: 628, endPoint y: 527, distance: 197.8
click at [628, 527] on div at bounding box center [629, 495] width 3 height 137
type input "18"
type input "950"
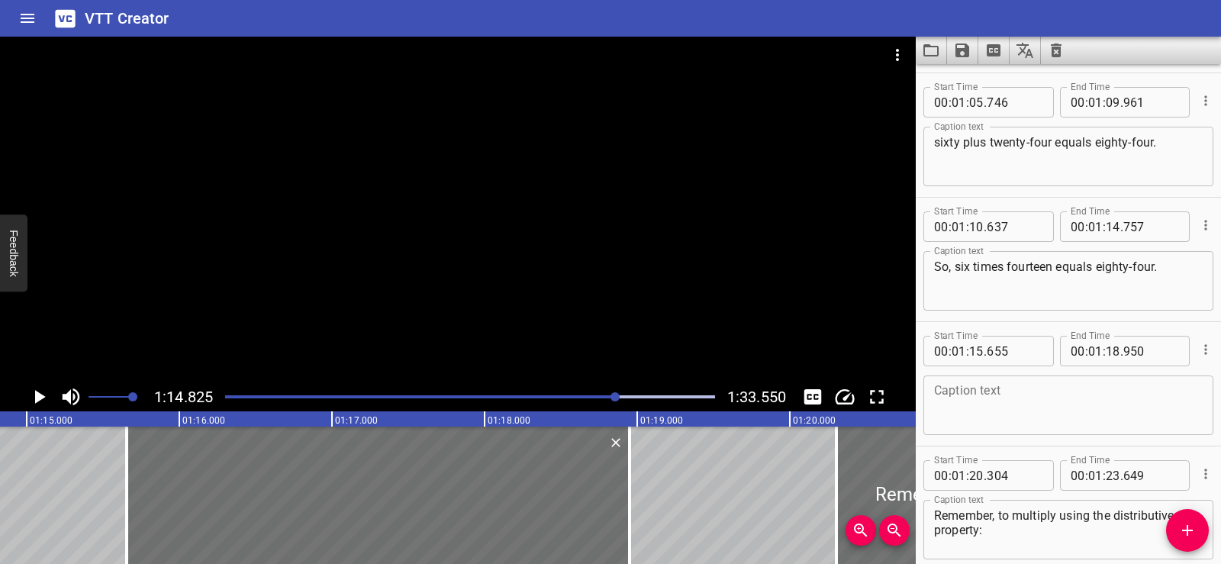
scroll to position [2388, 0]
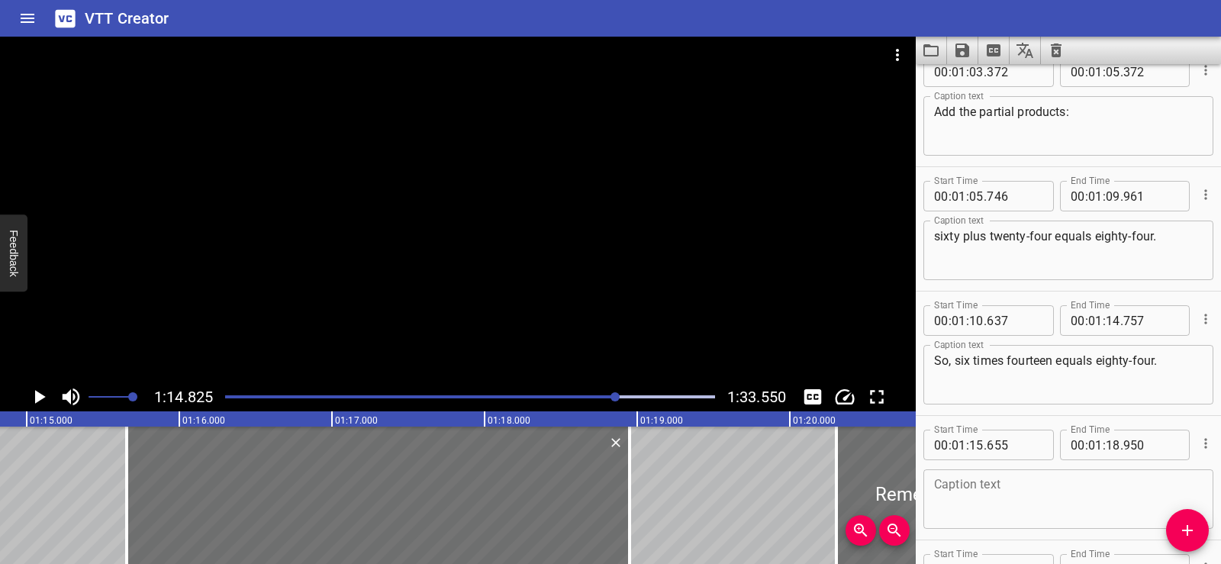
click at [998, 510] on textarea at bounding box center [1068, 500] width 269 height 44
click at [962, 489] on textarea at bounding box center [1068, 500] width 269 height 44
paste textarea "That means there are eighty-four chairs in total."
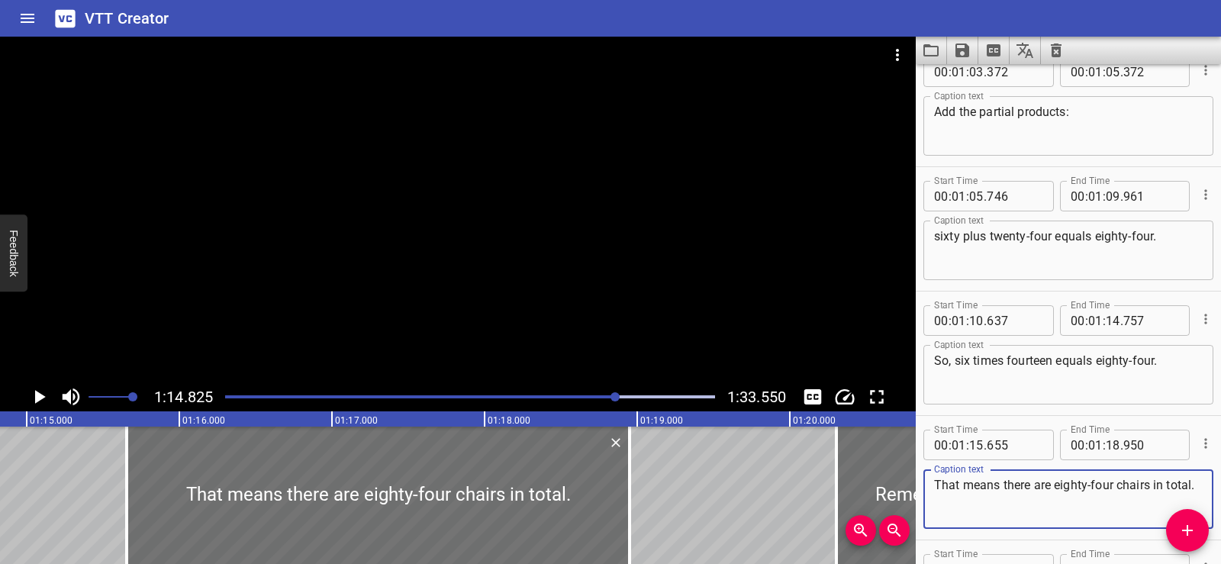
type textarea "That means there are eighty-four chairs in total."
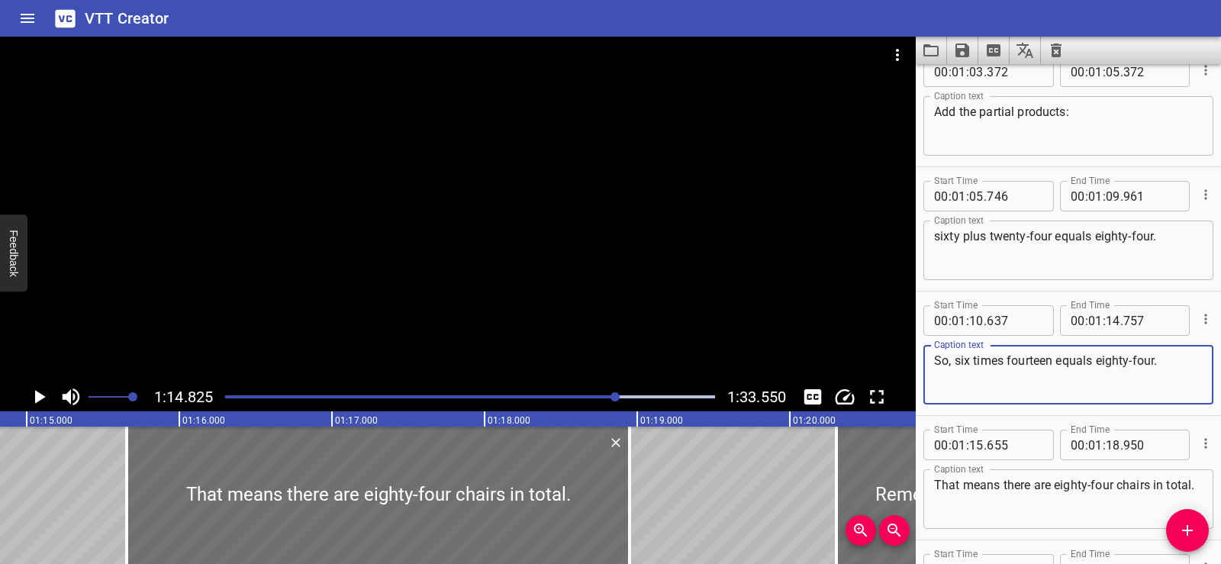
click at [983, 372] on textarea "So, six times fourteen equals eighty-four." at bounding box center [1068, 375] width 269 height 44
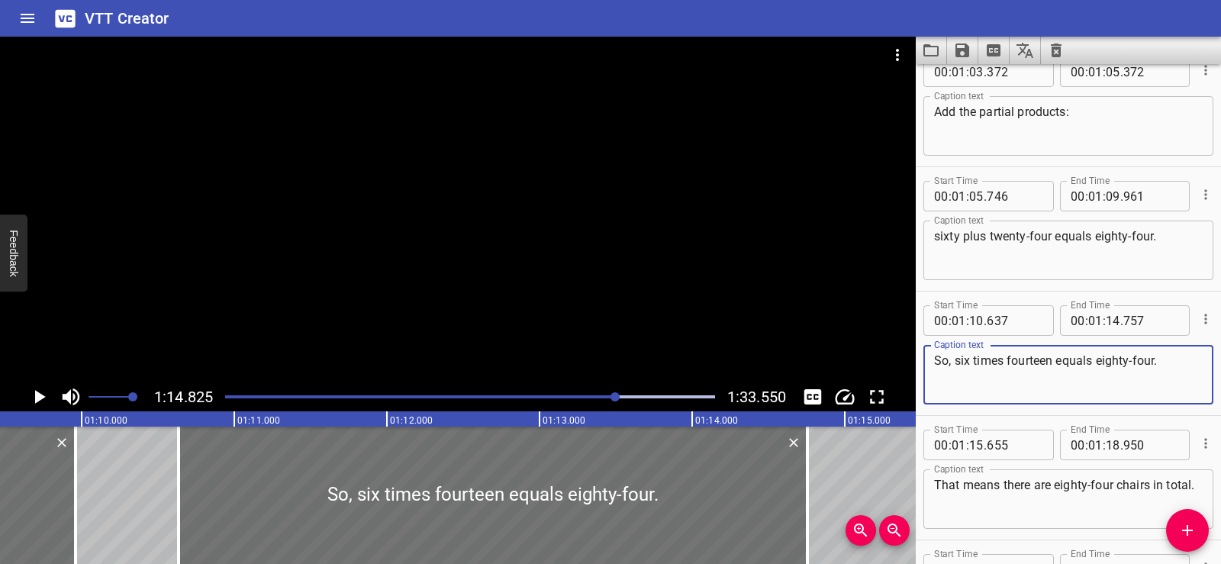
scroll to position [0, 10557]
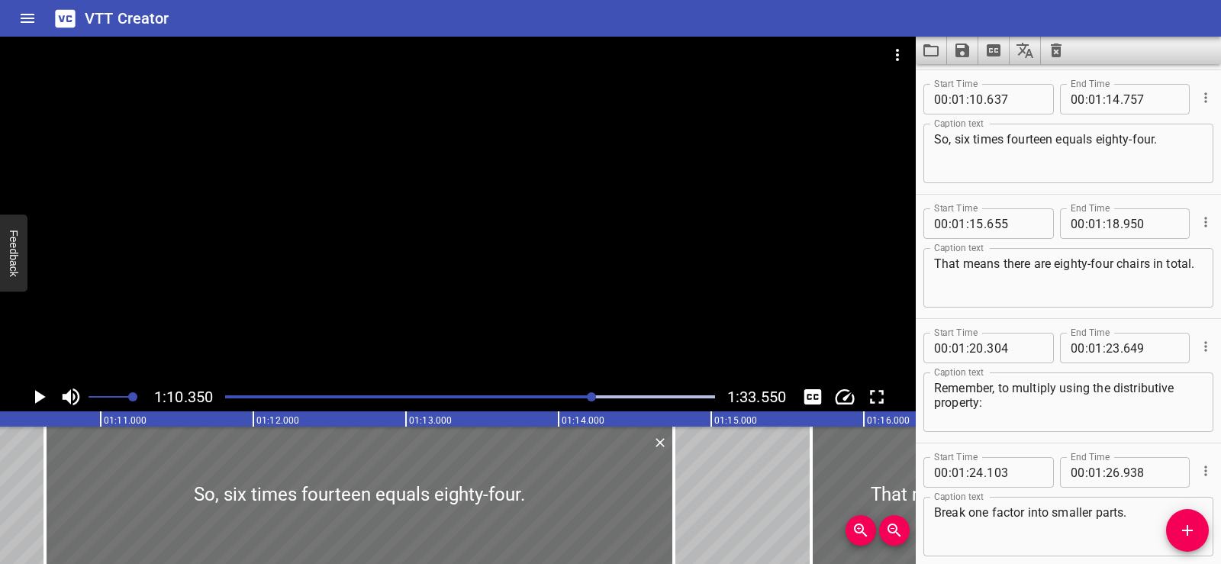
scroll to position [2613, 0]
click at [440, 208] on div at bounding box center [458, 210] width 916 height 346
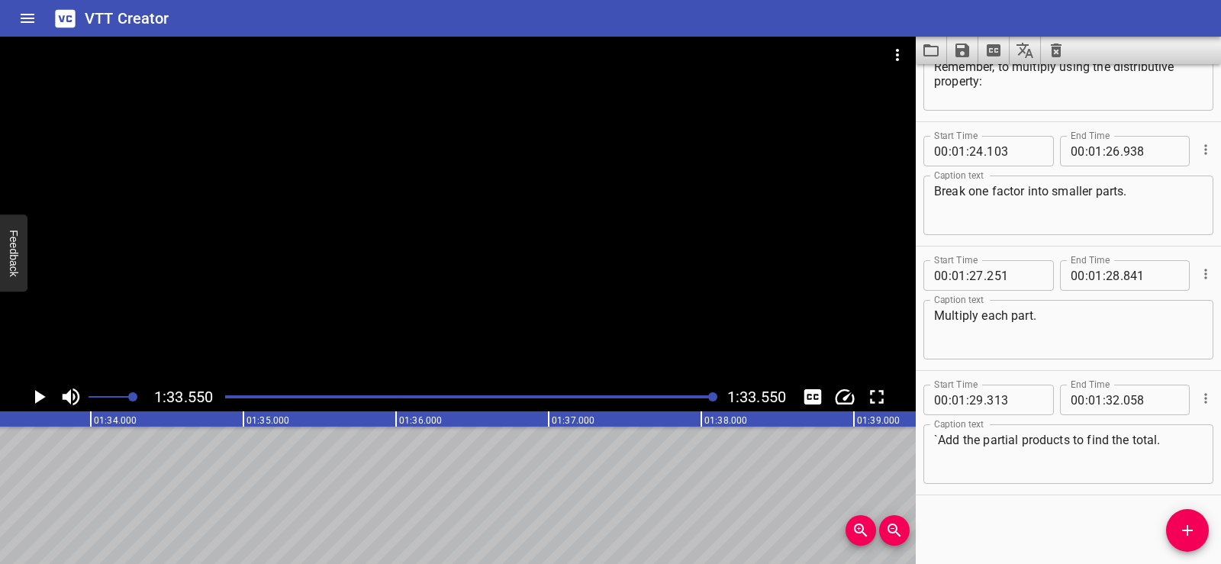
scroll to position [0, 14282]
click at [566, 185] on div at bounding box center [458, 210] width 916 height 346
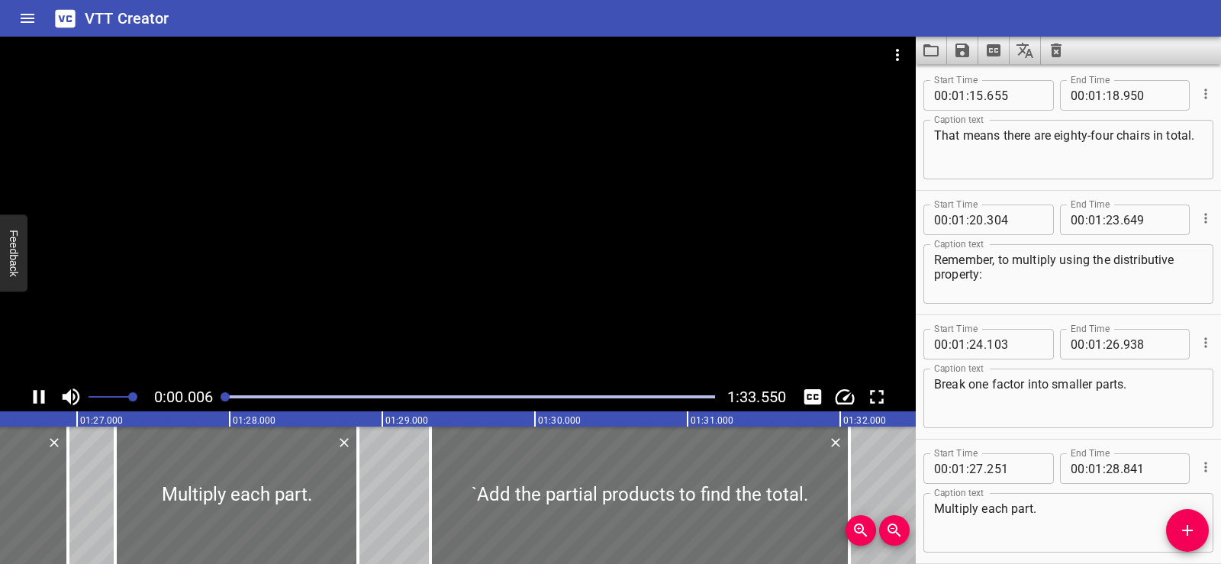
scroll to position [2737, 0]
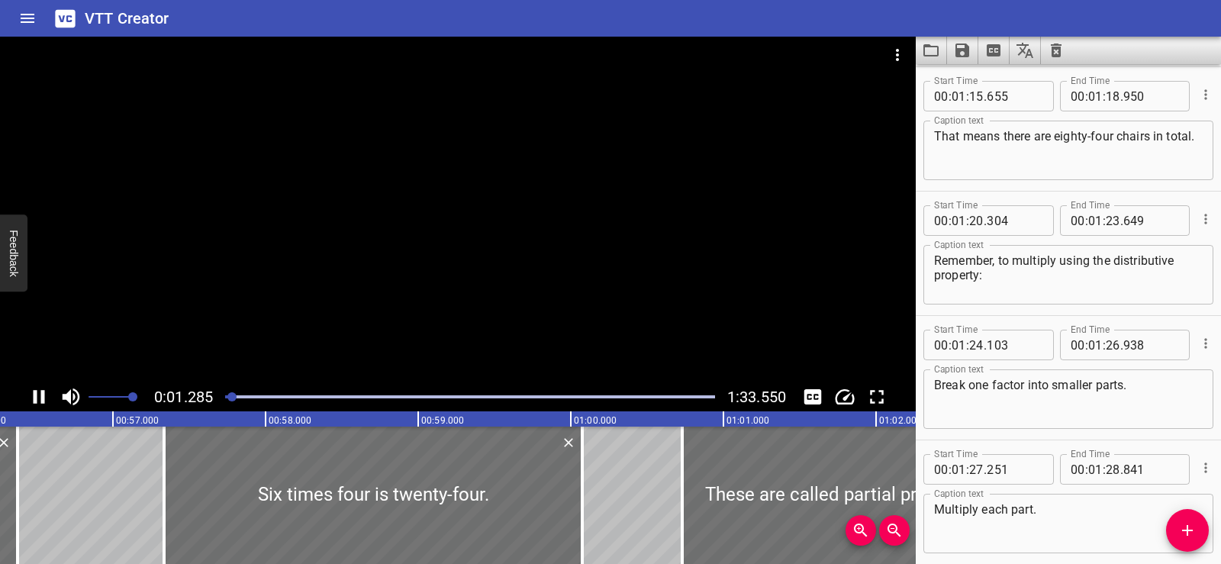
click at [495, 211] on div at bounding box center [458, 210] width 916 height 346
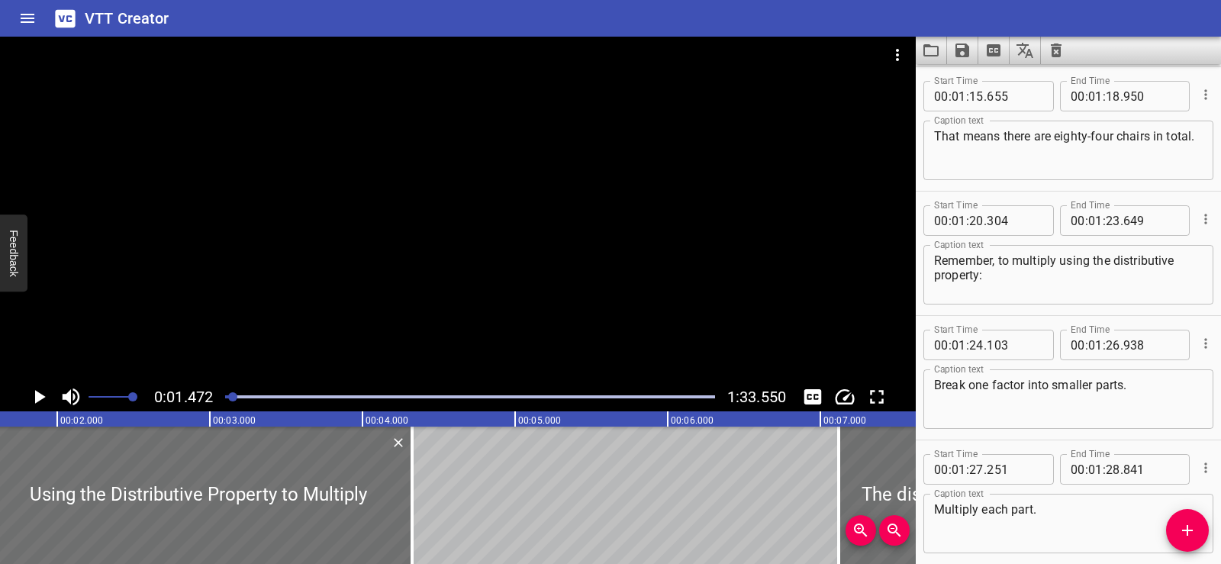
scroll to position [0, 224]
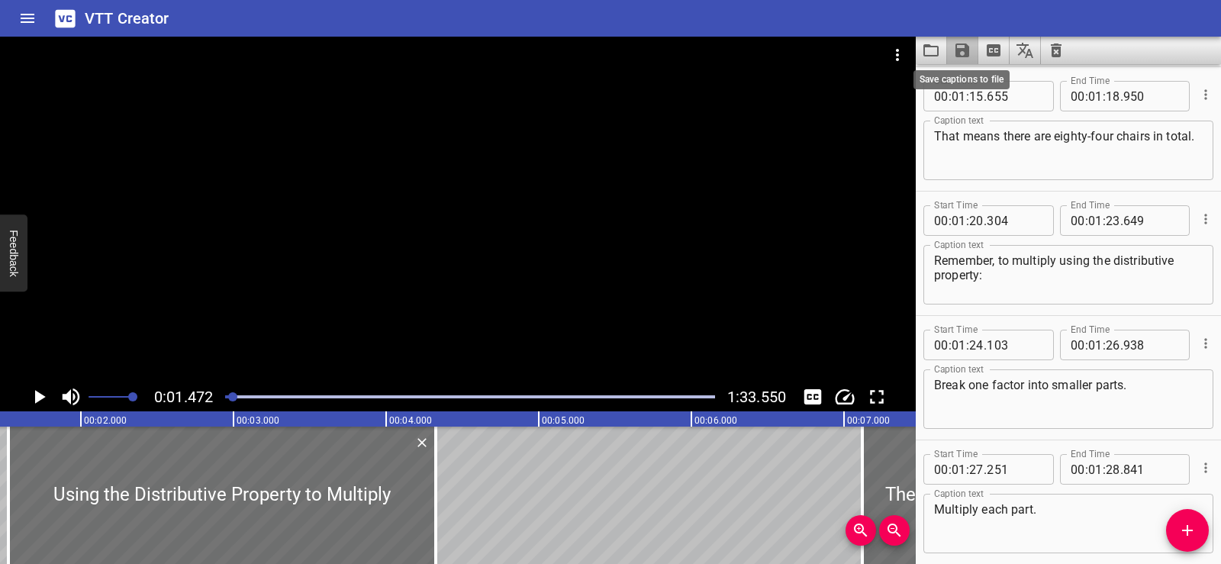
click at [966, 47] on icon "Save captions to file" at bounding box center [963, 51] width 14 height 14
click at [985, 76] on li "Save to VTT file" at bounding box center [1003, 83] width 112 height 27
